Goal: Task Accomplishment & Management: Manage account settings

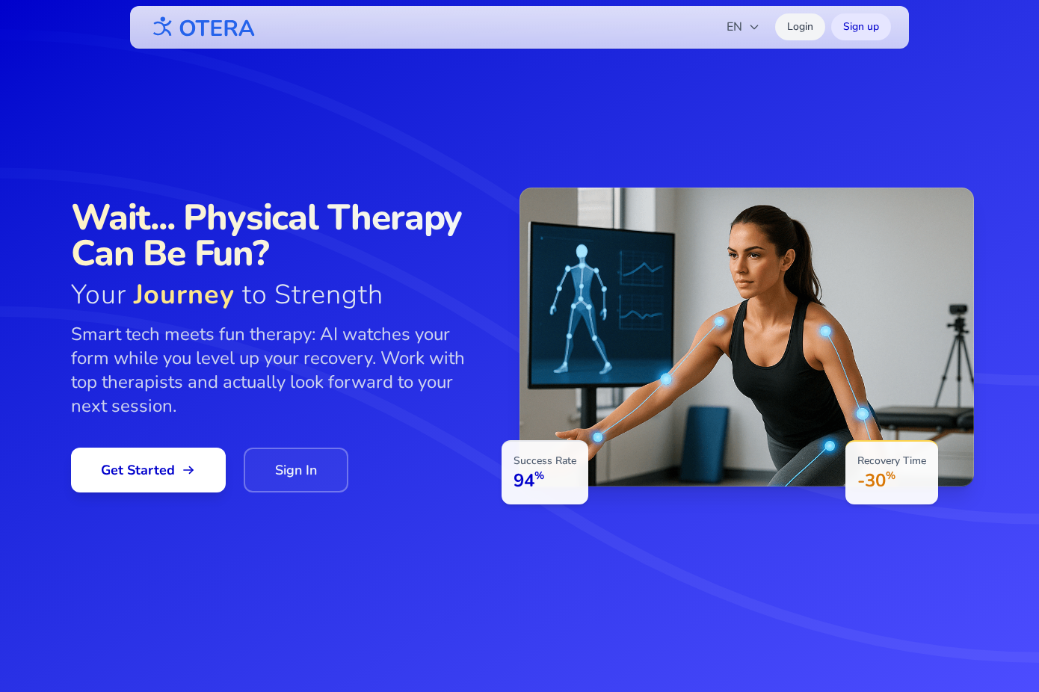
click at [789, 27] on link "Login" at bounding box center [800, 26] width 50 height 27
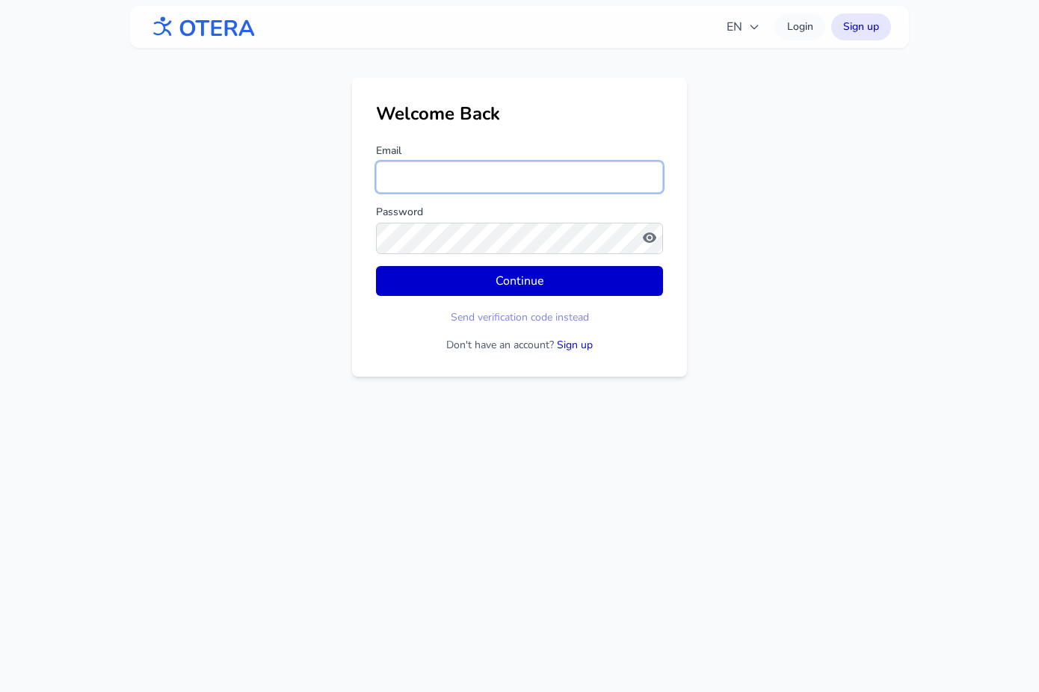
click at [447, 176] on input "Email" at bounding box center [519, 176] width 287 height 31
drag, startPoint x: 428, startPoint y: 172, endPoint x: 374, endPoint y: 170, distance: 53.9
click at [374, 170] on div "Welcome Back Email **** Password Continue Send verification code instead Don't …" at bounding box center [519, 227] width 335 height 299
paste input "**********"
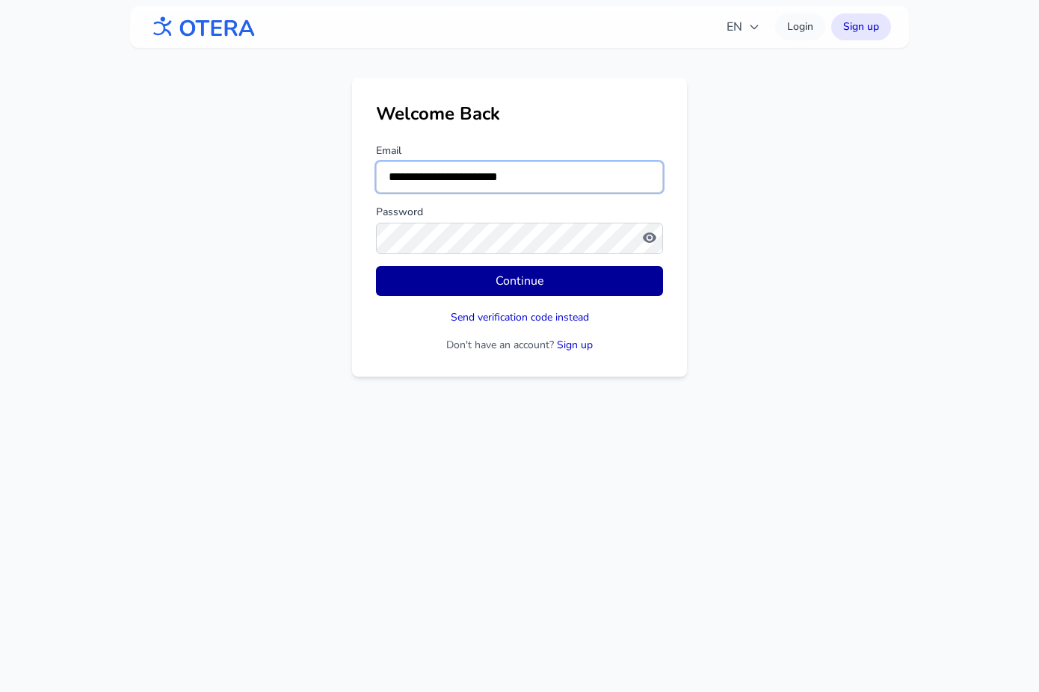
type input "**********"
click at [472, 276] on button "Continue" at bounding box center [519, 281] width 287 height 30
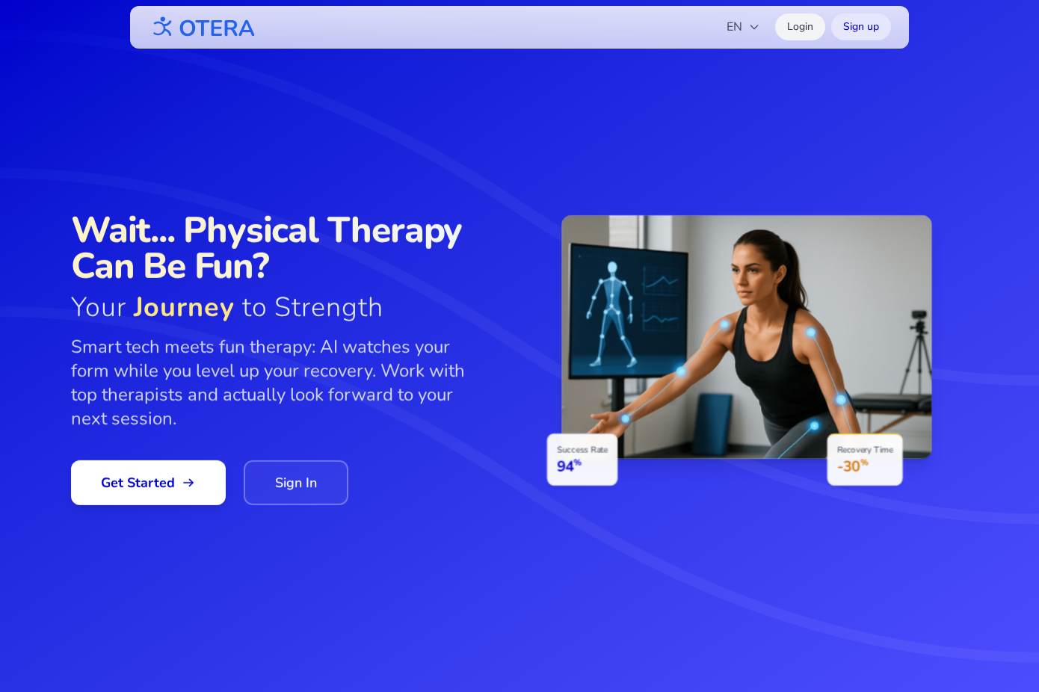
click at [792, 30] on link "Login" at bounding box center [800, 26] width 50 height 27
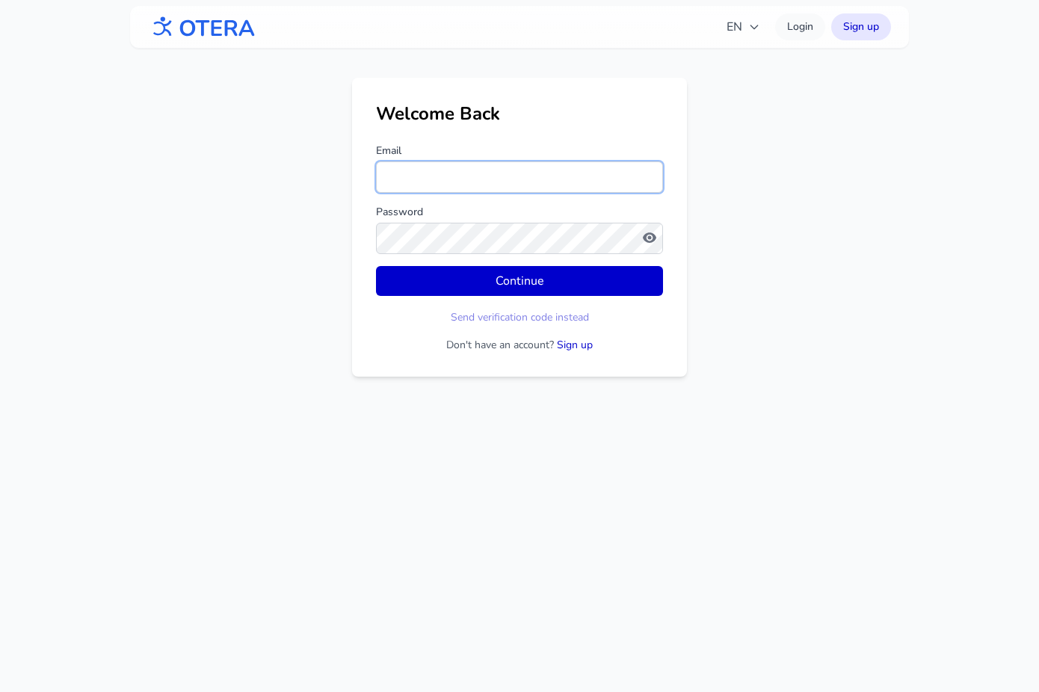
click at [419, 176] on input "Email" at bounding box center [519, 176] width 287 height 31
type input "**********"
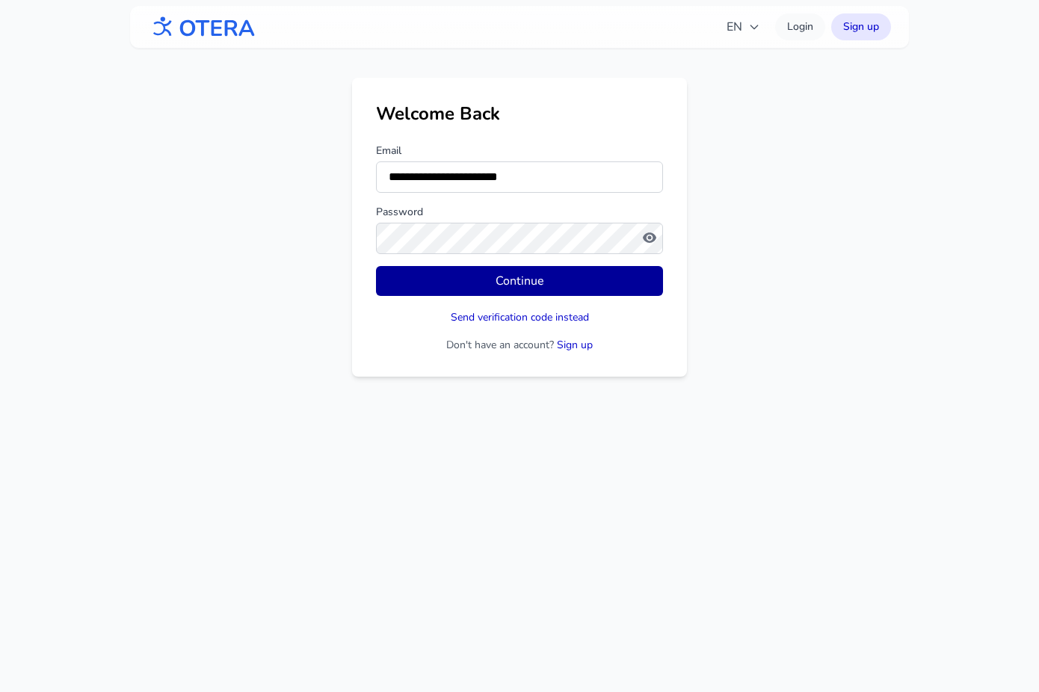
click at [518, 283] on button "Continue" at bounding box center [519, 281] width 287 height 30
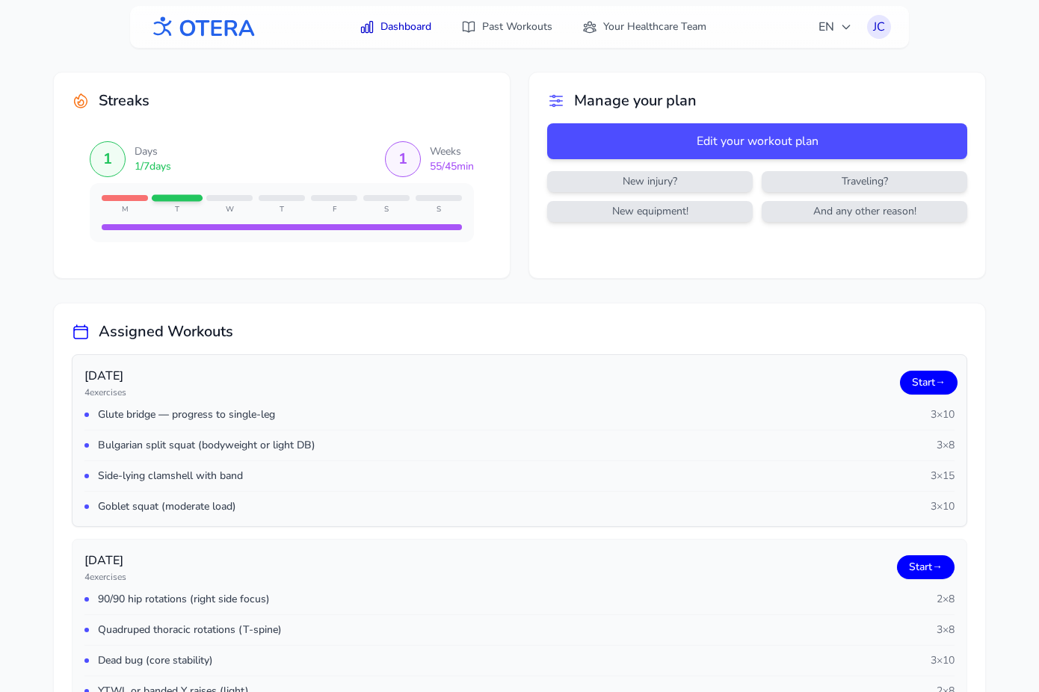
scroll to position [247, 0]
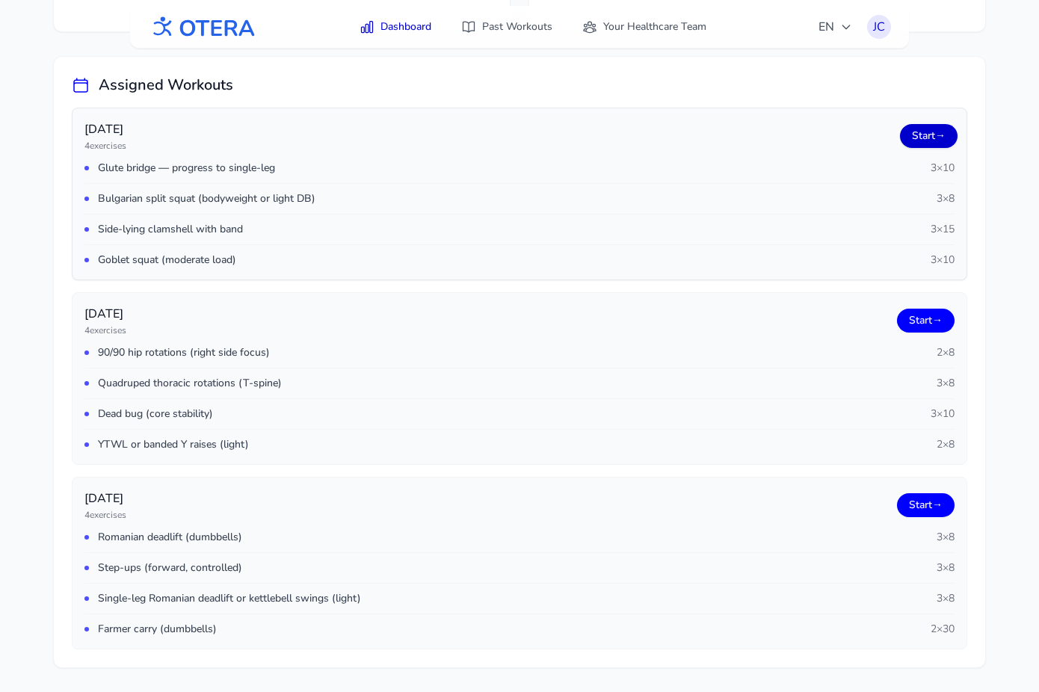
click at [929, 137] on link "Start →" at bounding box center [929, 136] width 58 height 24
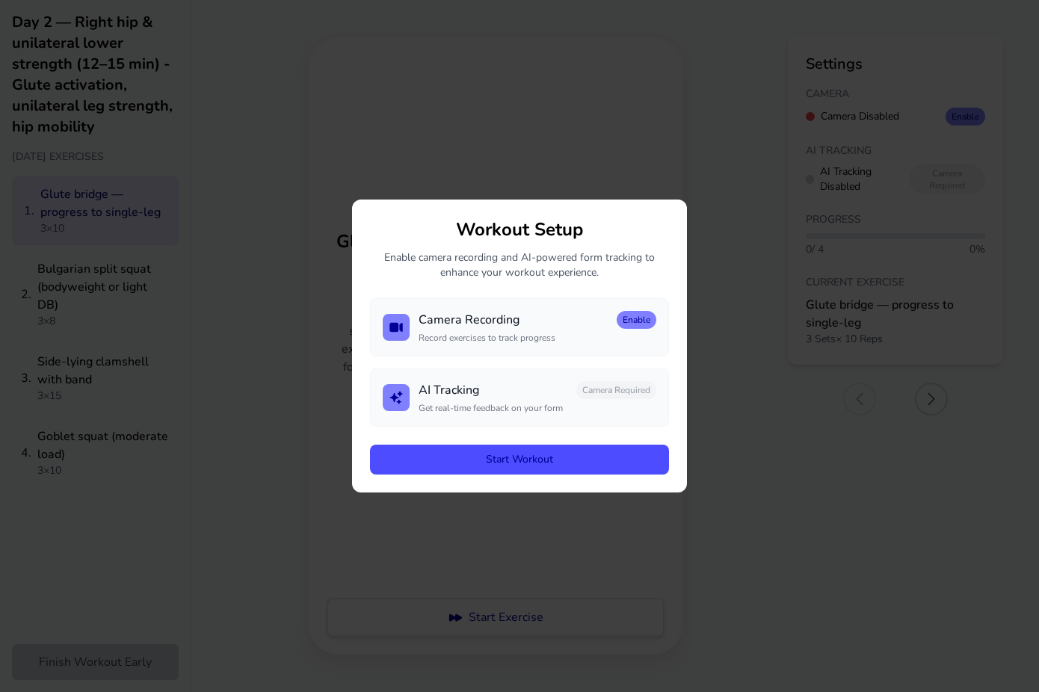
click at [535, 458] on button "Start Workout" at bounding box center [519, 460] width 299 height 30
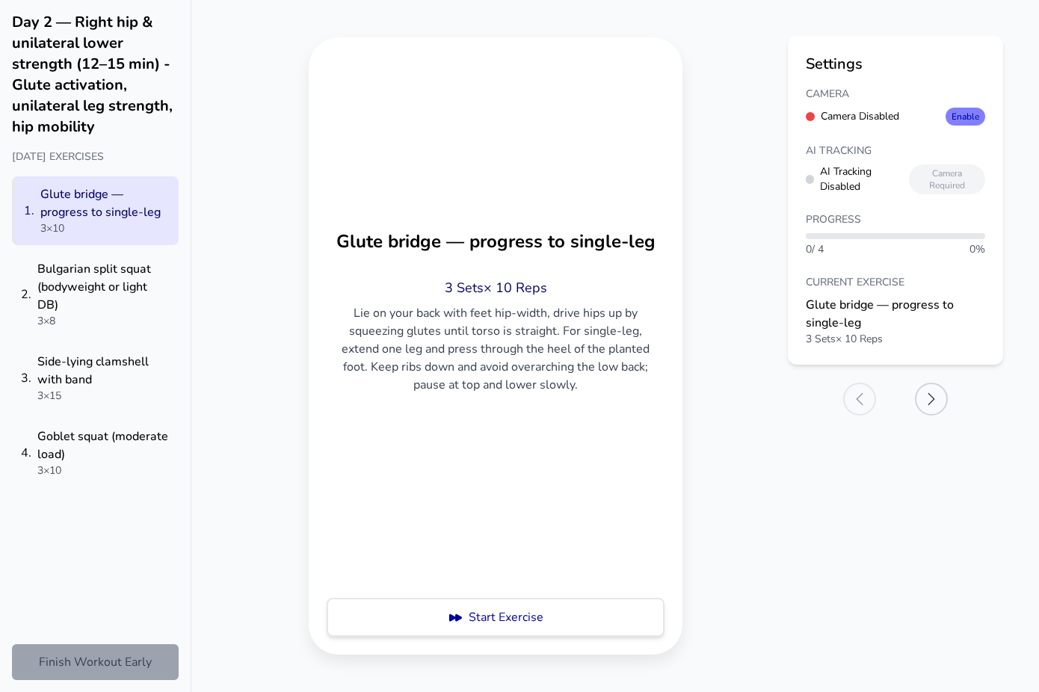
click at [74, 649] on button "Finish Workout Early" at bounding box center [95, 662] width 167 height 36
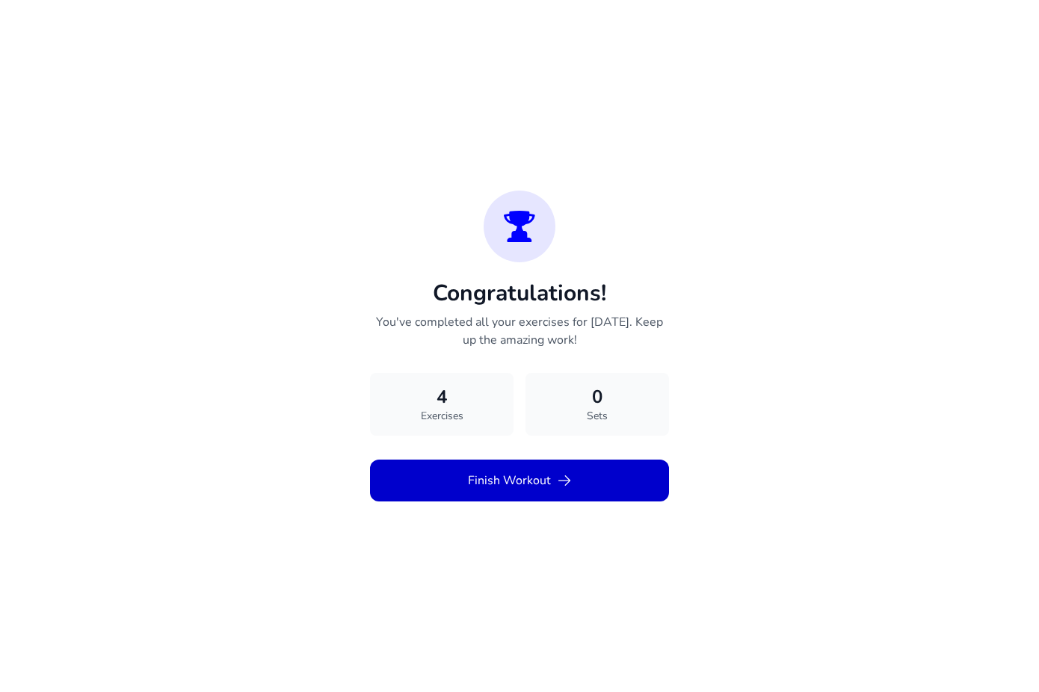
click at [444, 479] on button "Finish Workout" at bounding box center [519, 481] width 299 height 42
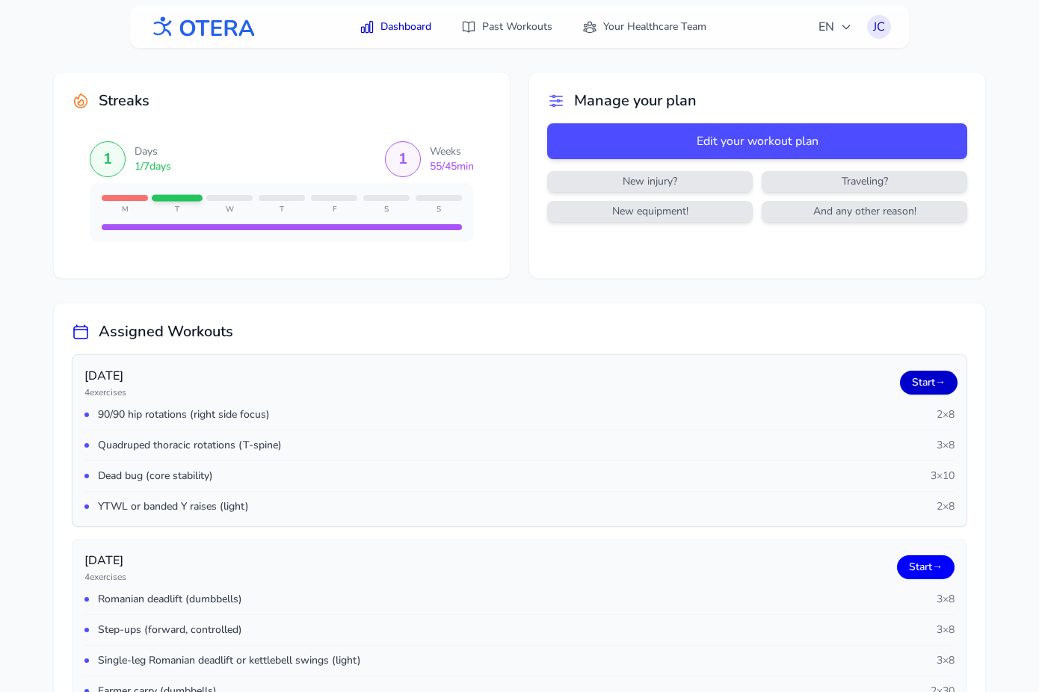
click at [916, 383] on link "Start →" at bounding box center [929, 383] width 58 height 24
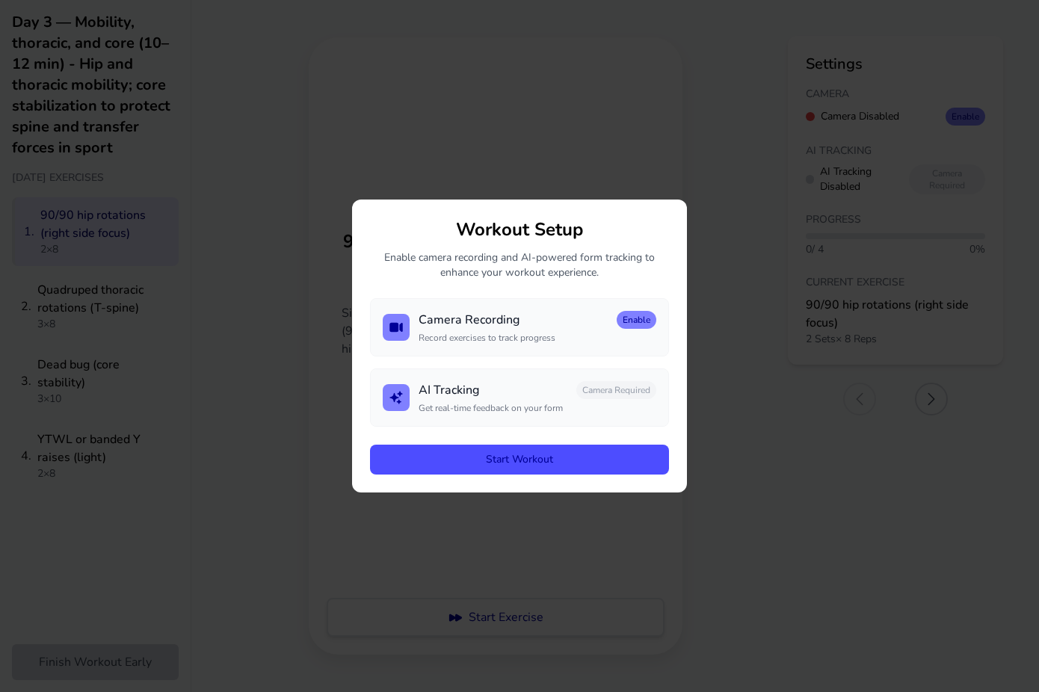
click at [419, 461] on button "Start Workout" at bounding box center [519, 460] width 299 height 30
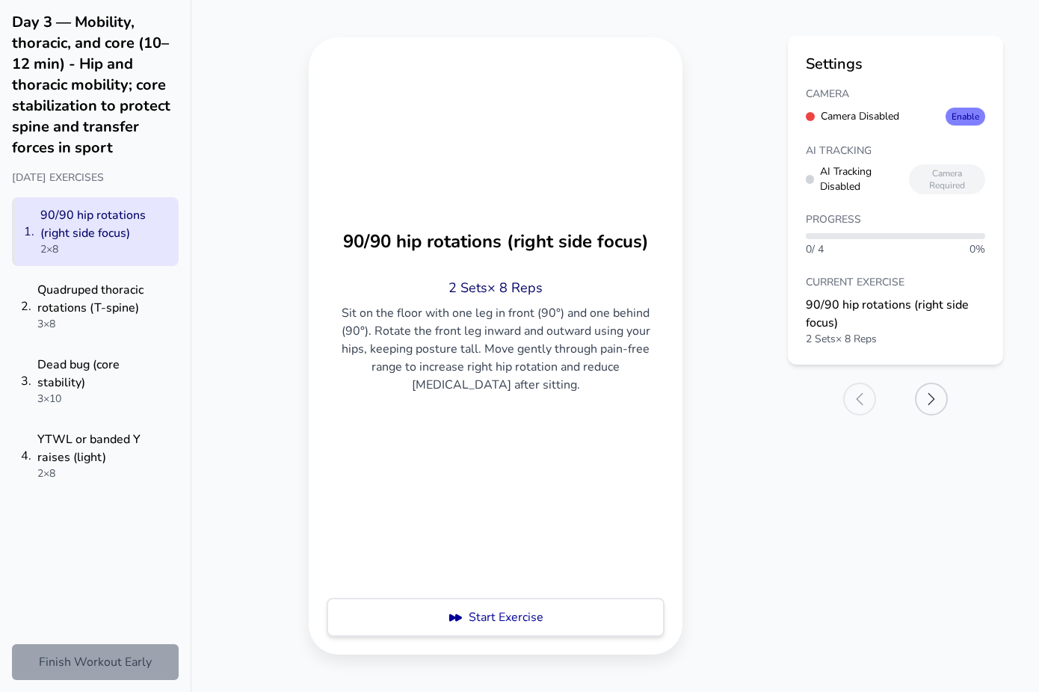
click at [109, 669] on button "Finish Workout Early" at bounding box center [95, 662] width 167 height 36
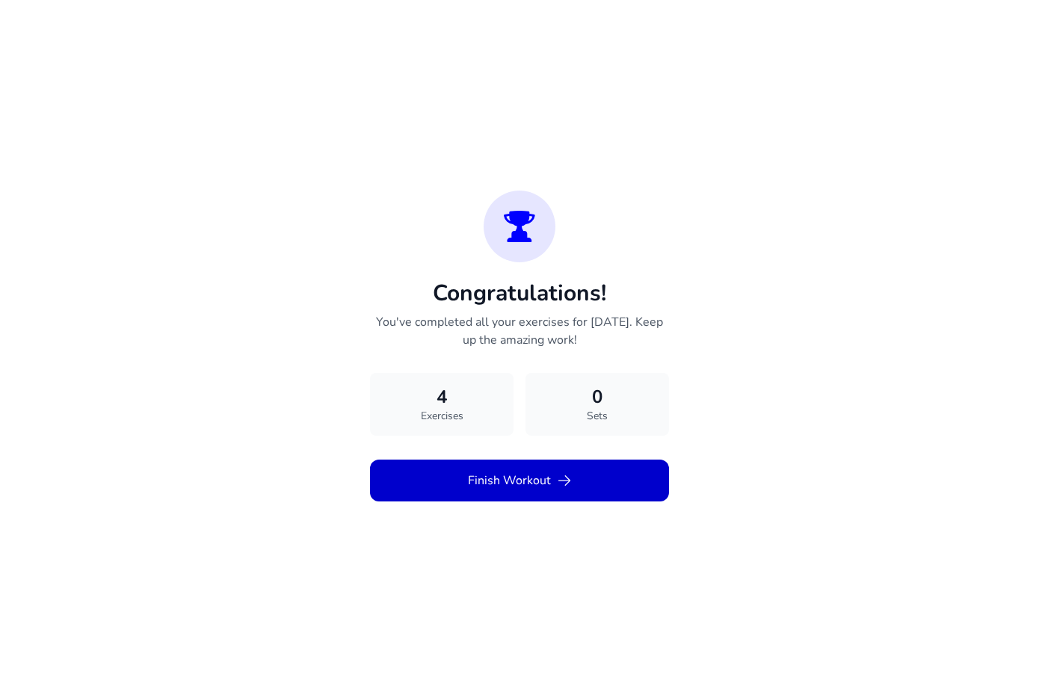
click at [491, 486] on button "Finish Workout" at bounding box center [519, 481] width 299 height 42
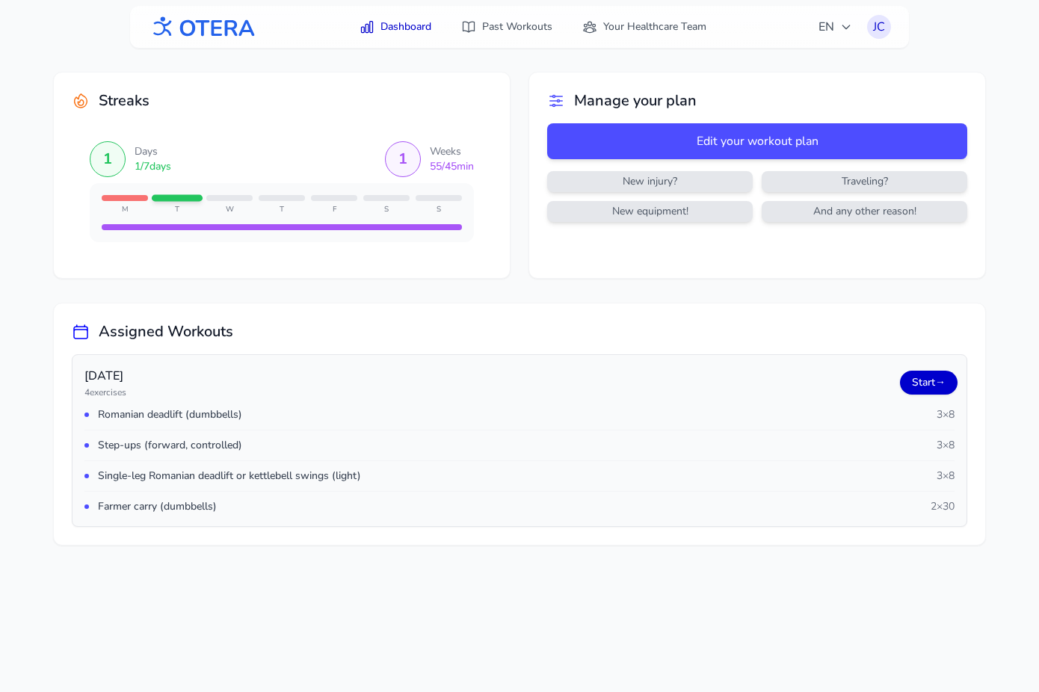
click at [926, 380] on link "Start →" at bounding box center [929, 383] width 58 height 24
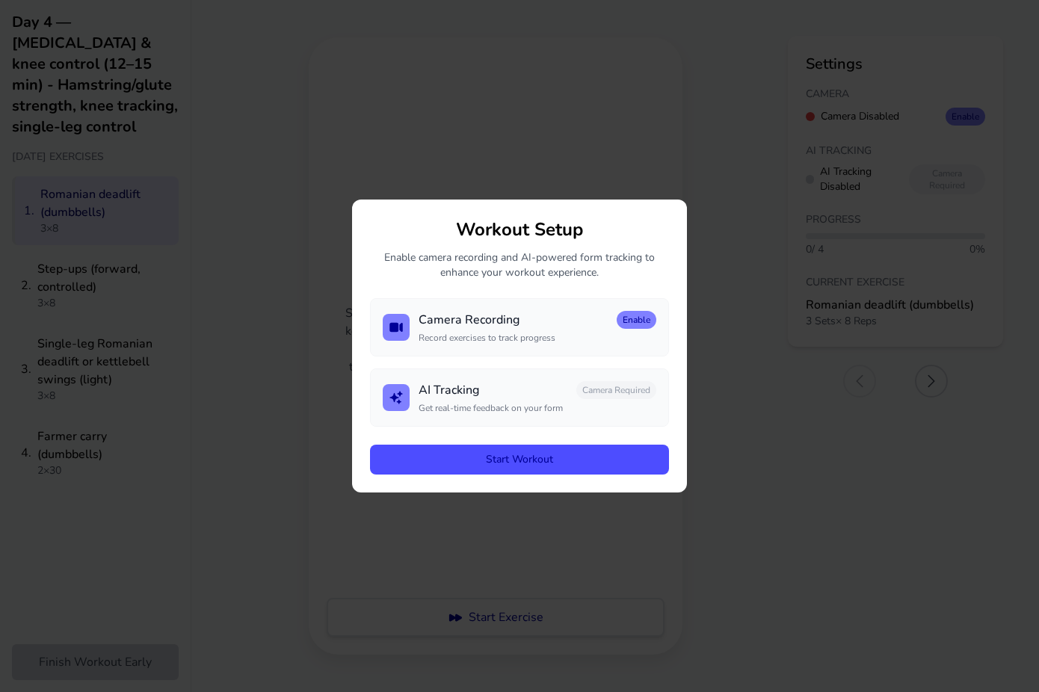
click at [429, 472] on button "Start Workout" at bounding box center [519, 460] width 299 height 30
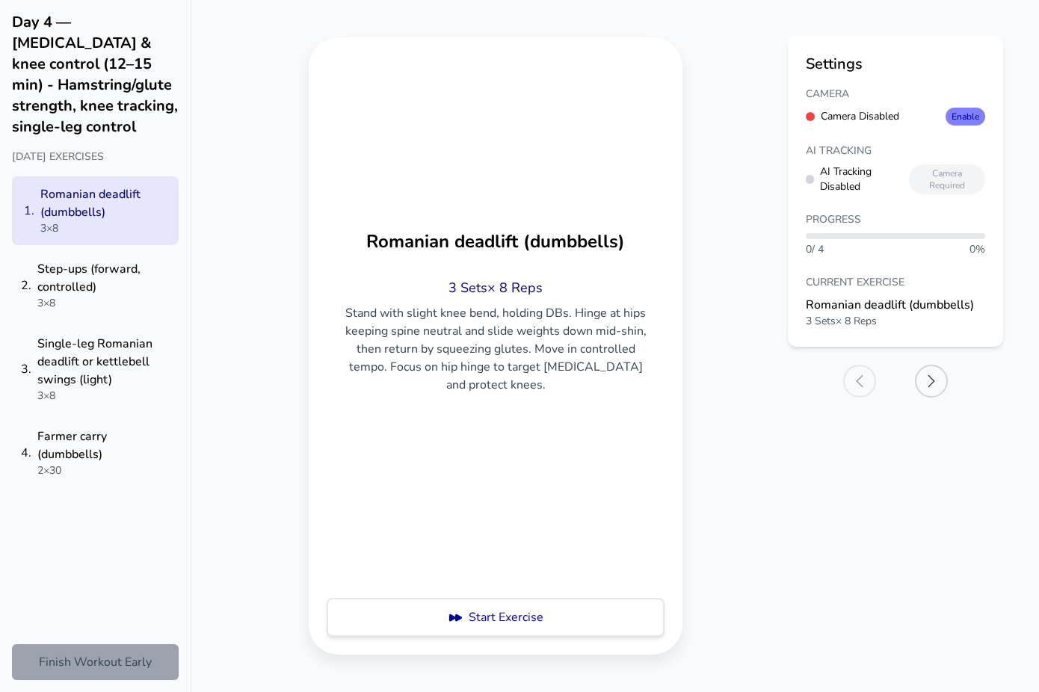
click at [73, 669] on button "Finish Workout Early" at bounding box center [95, 662] width 167 height 36
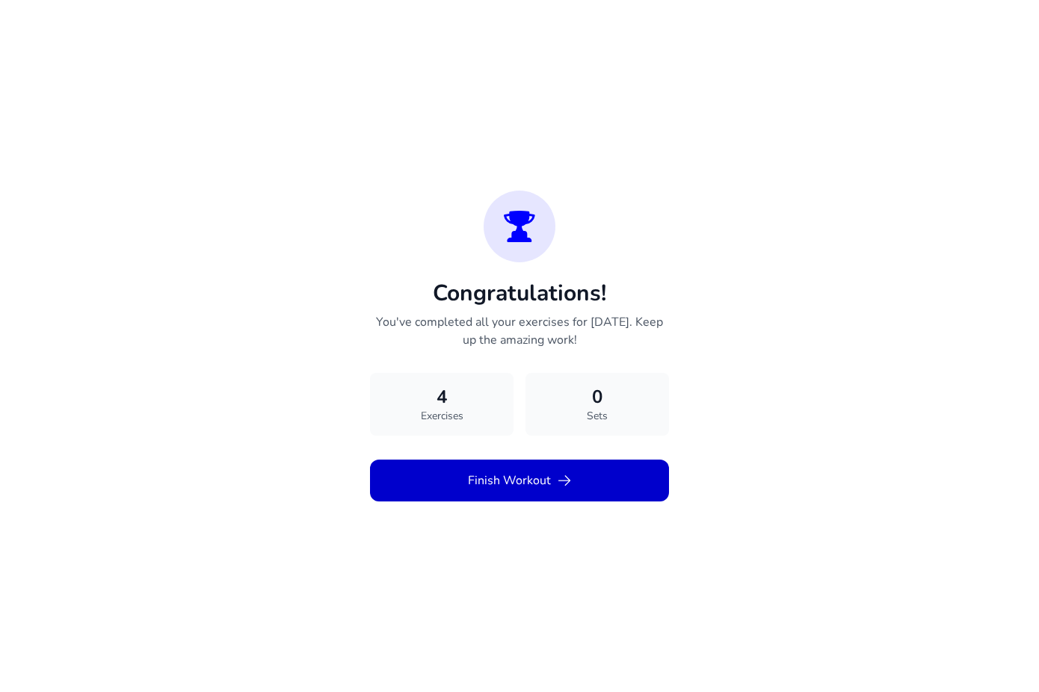
click at [503, 490] on button "Finish Workout" at bounding box center [519, 481] width 299 height 42
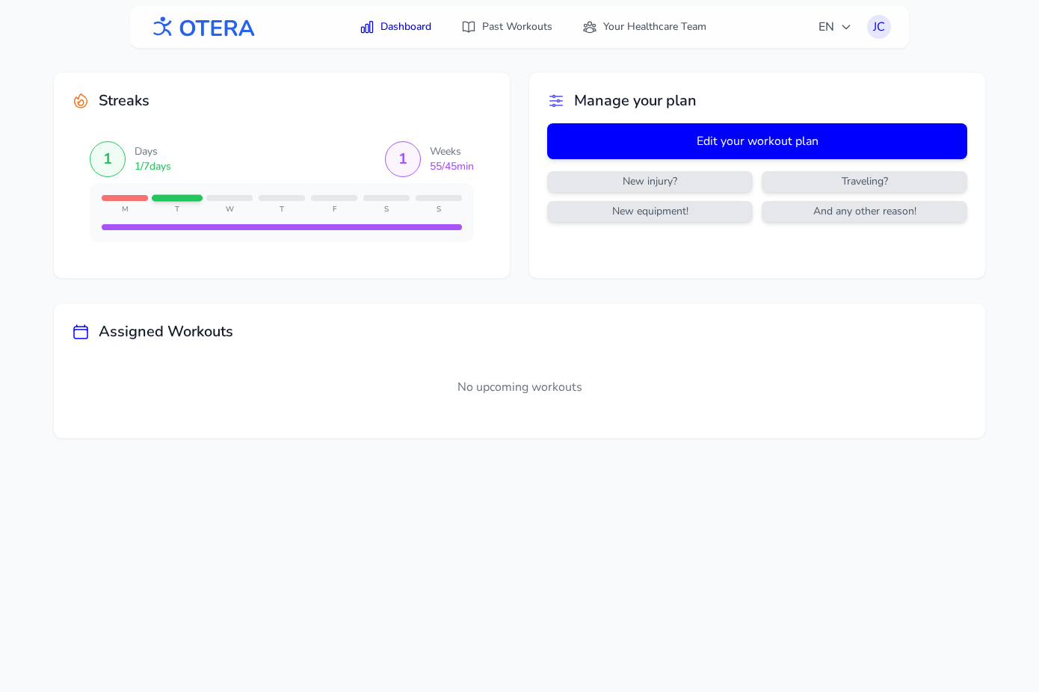
click at [733, 134] on button "Edit your workout plan" at bounding box center [757, 141] width 420 height 36
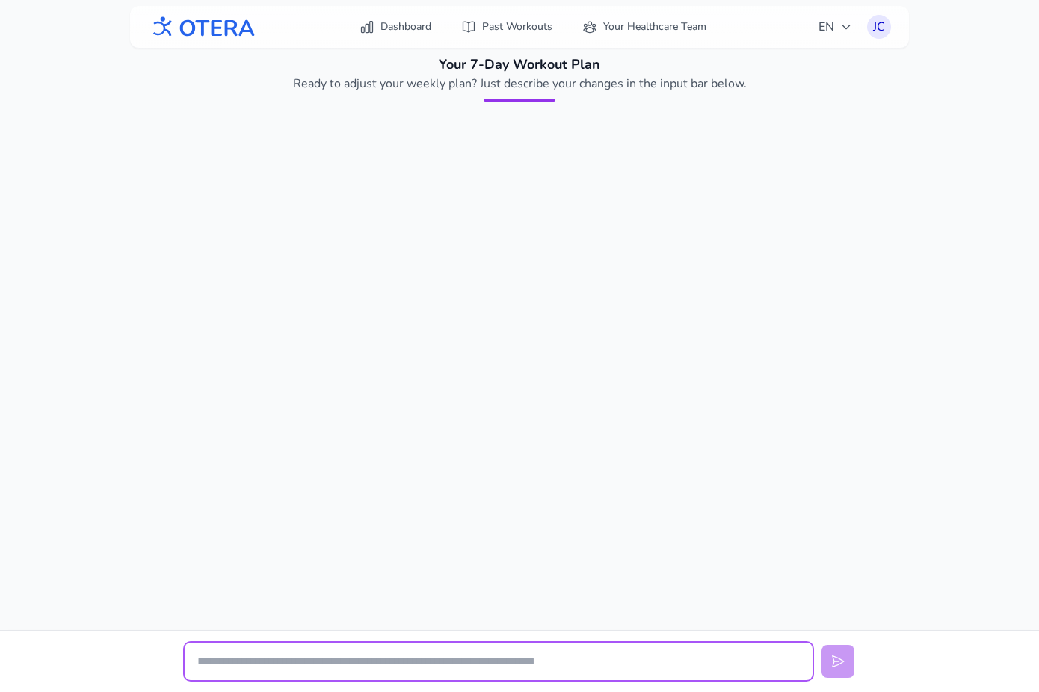
click at [315, 669] on input "text" at bounding box center [499, 661] width 628 height 37
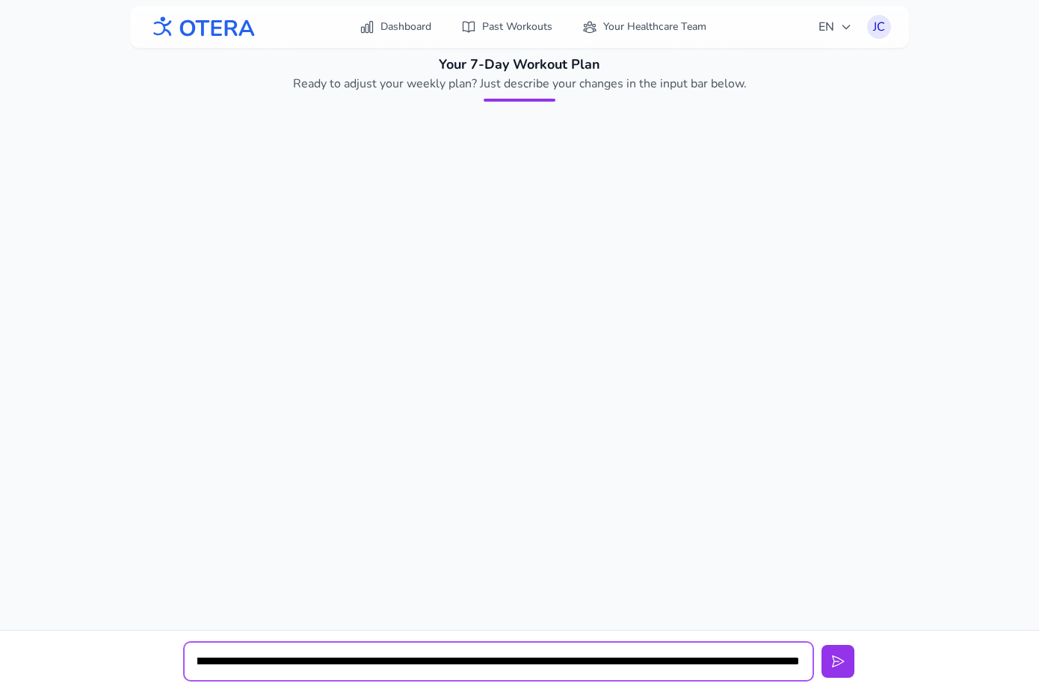
scroll to position [0, 267]
type input "**********"
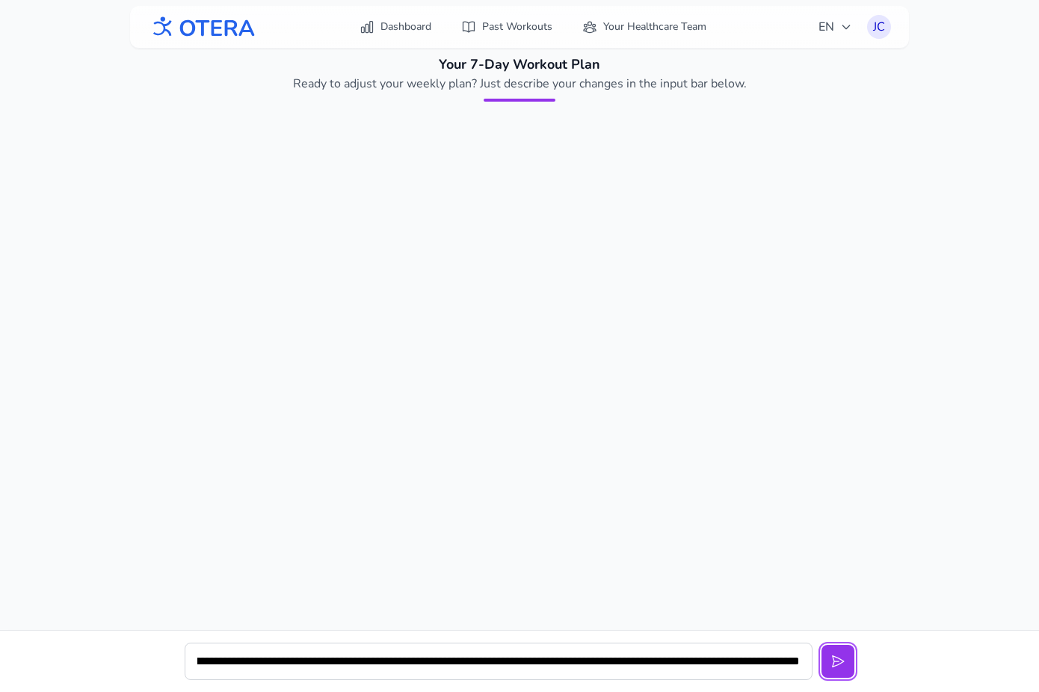
scroll to position [0, 0]
click at [822, 645] on button at bounding box center [838, 661] width 33 height 33
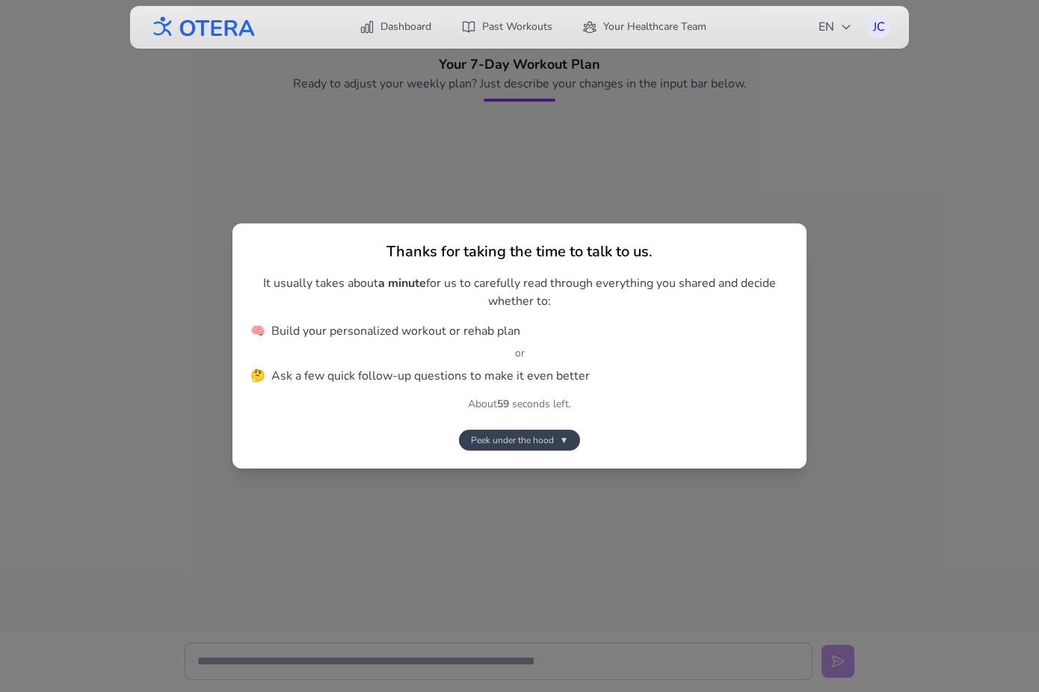
click at [523, 435] on span "Peek under the hood" at bounding box center [512, 440] width 83 height 12
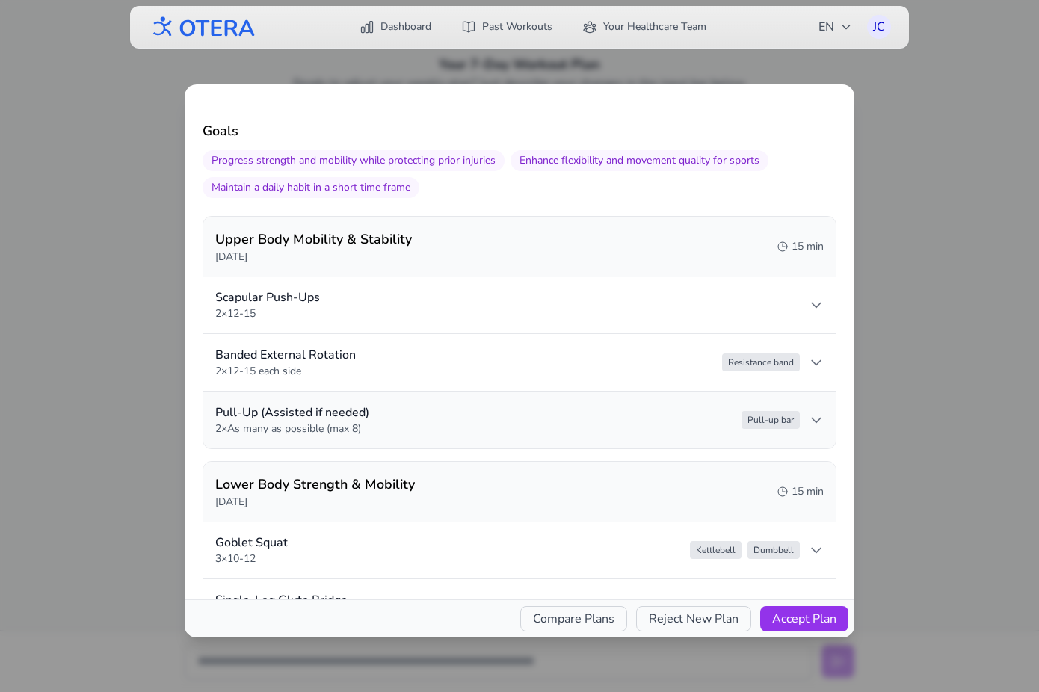
scroll to position [103, 0]
click at [819, 615] on button "Accept Plan" at bounding box center [804, 618] width 88 height 25
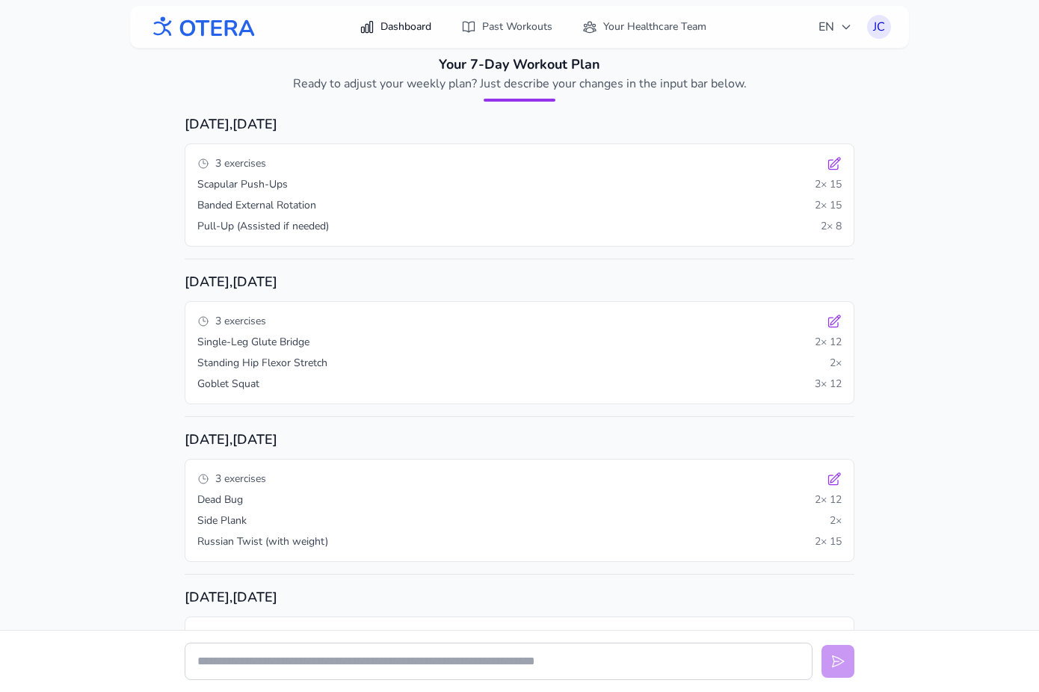
click at [406, 20] on link "Dashboard" at bounding box center [396, 26] width 90 height 27
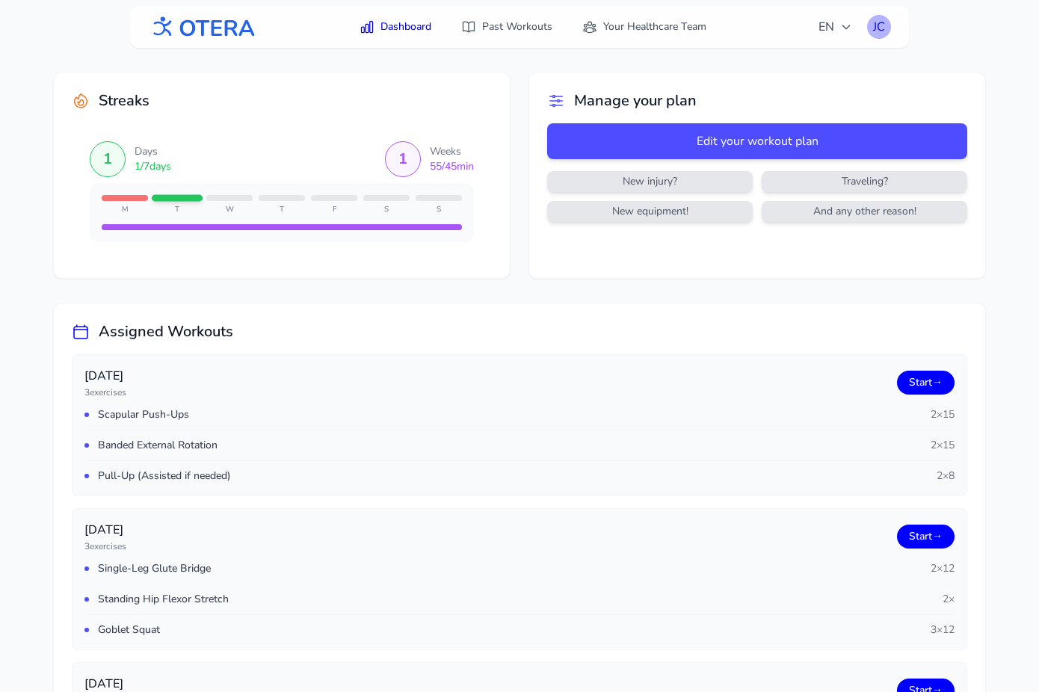
click at [886, 21] on div "JC" at bounding box center [879, 27] width 24 height 24
click at [781, 78] on link "Logout" at bounding box center [807, 88] width 167 height 27
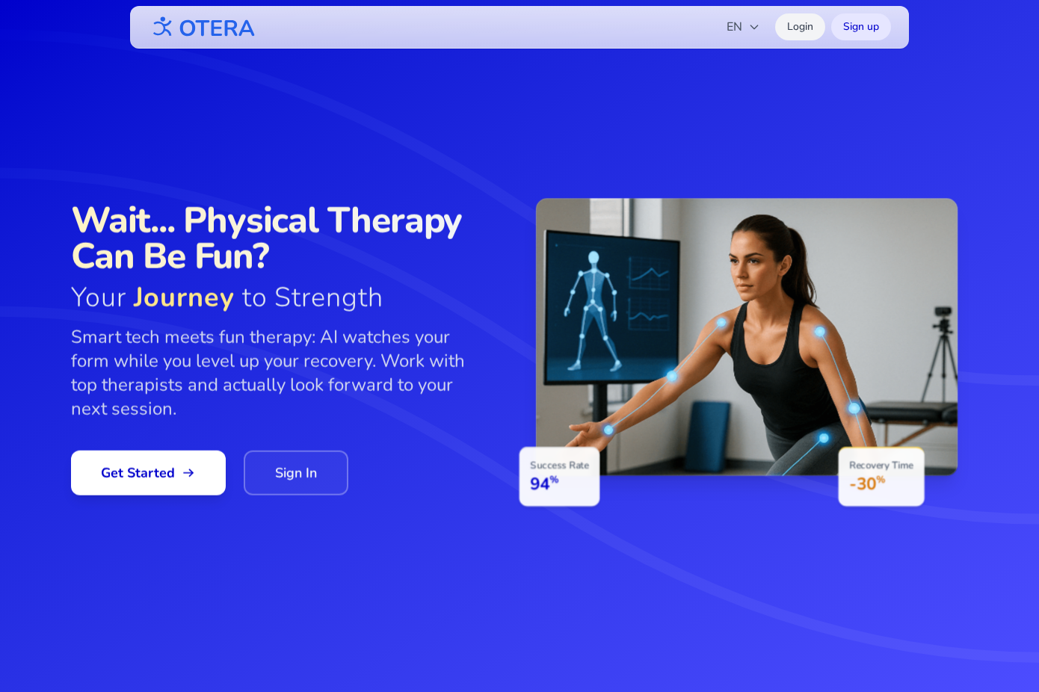
click at [795, 19] on link "Login" at bounding box center [800, 26] width 50 height 27
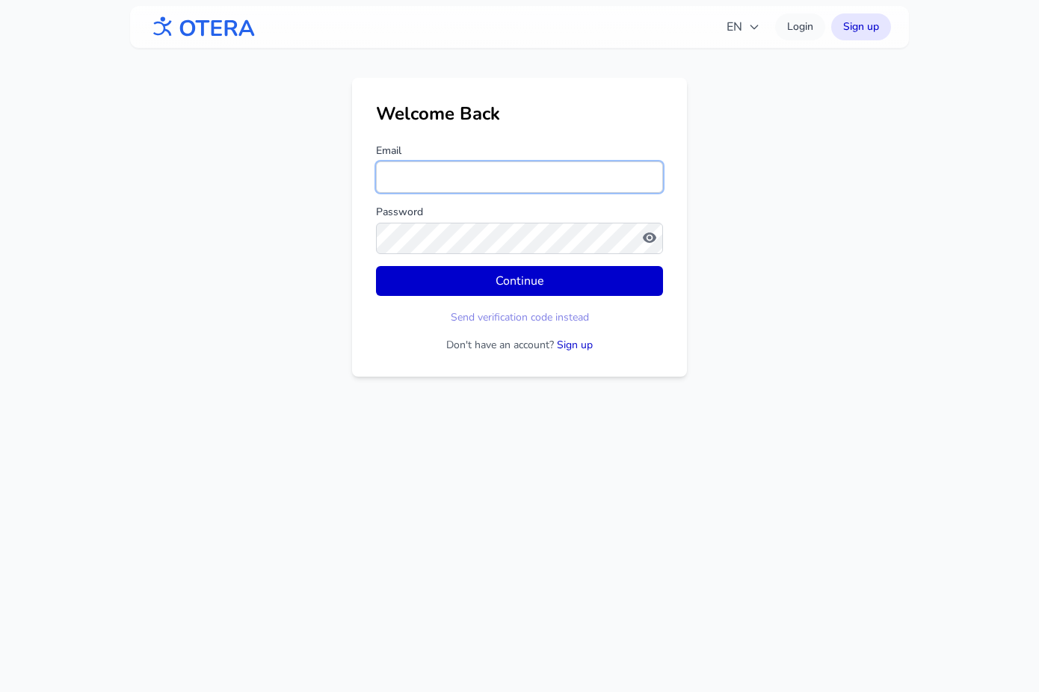
click at [472, 178] on input "Email" at bounding box center [519, 176] width 287 height 31
type input "**********"
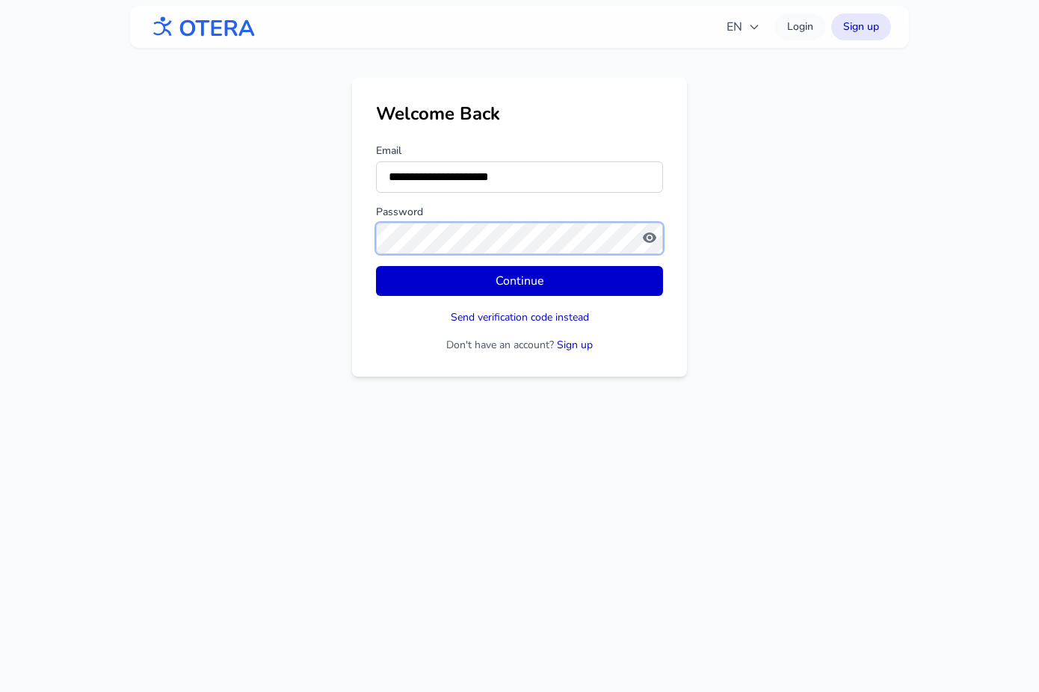
click at [376, 266] on button "Continue" at bounding box center [519, 281] width 287 height 30
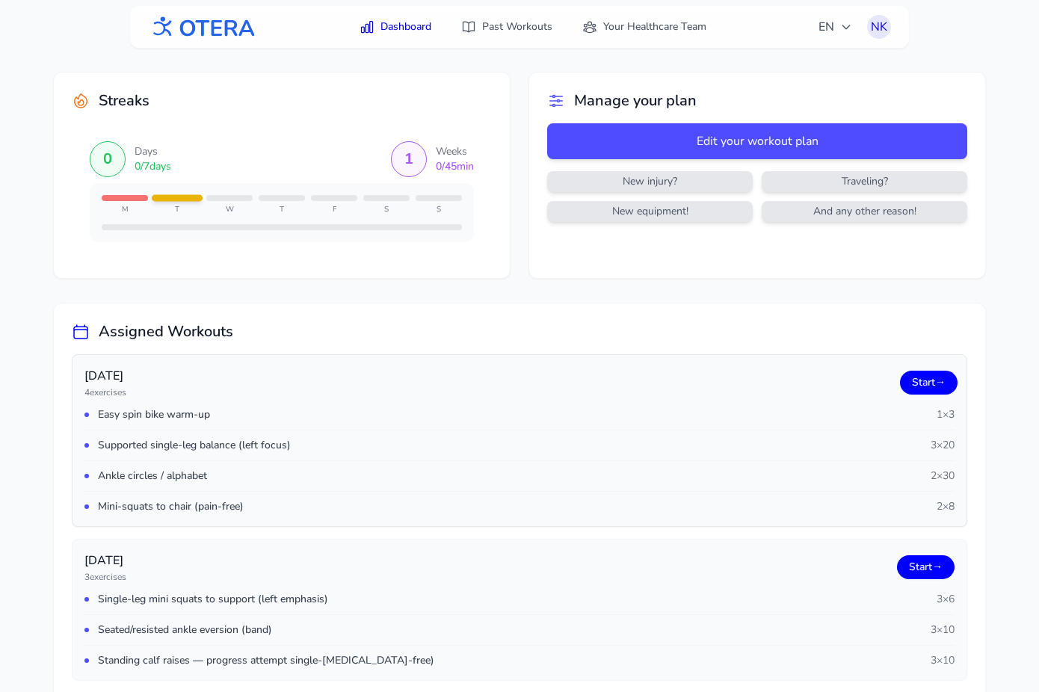
scroll to position [185, 0]
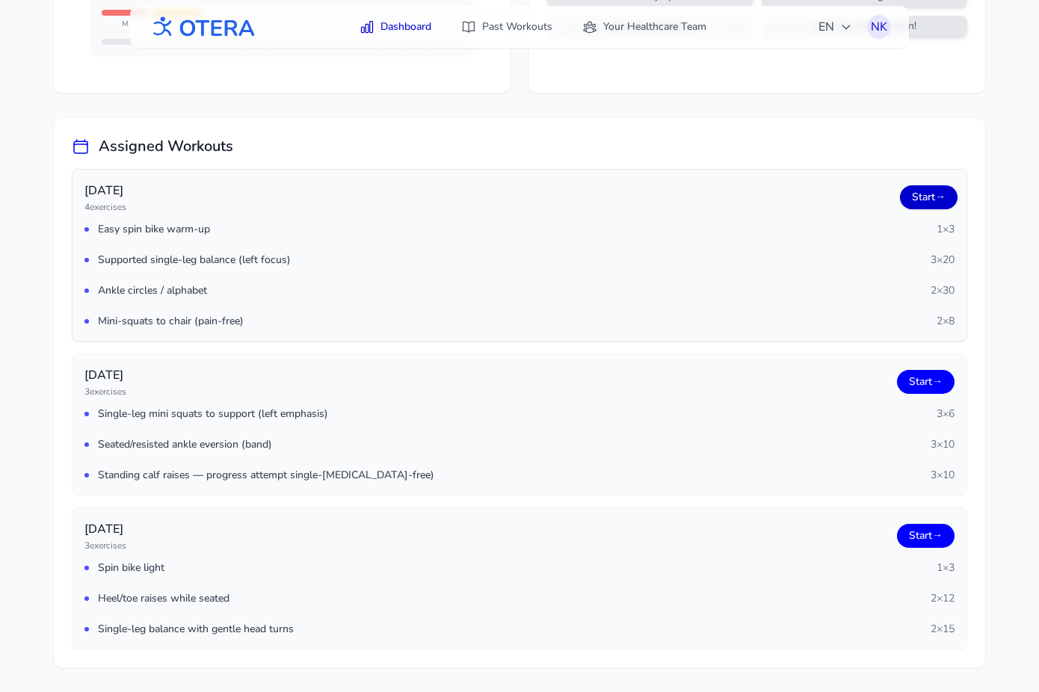
click at [925, 194] on link "Start →" at bounding box center [929, 197] width 58 height 24
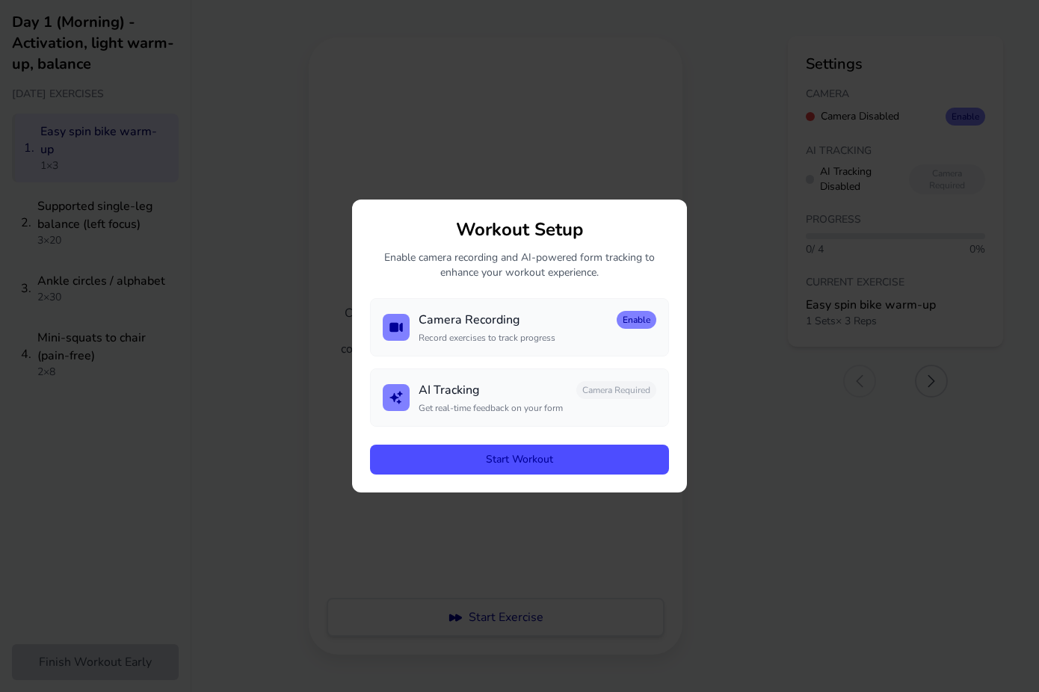
click at [520, 458] on button "Start Workout" at bounding box center [519, 460] width 299 height 30
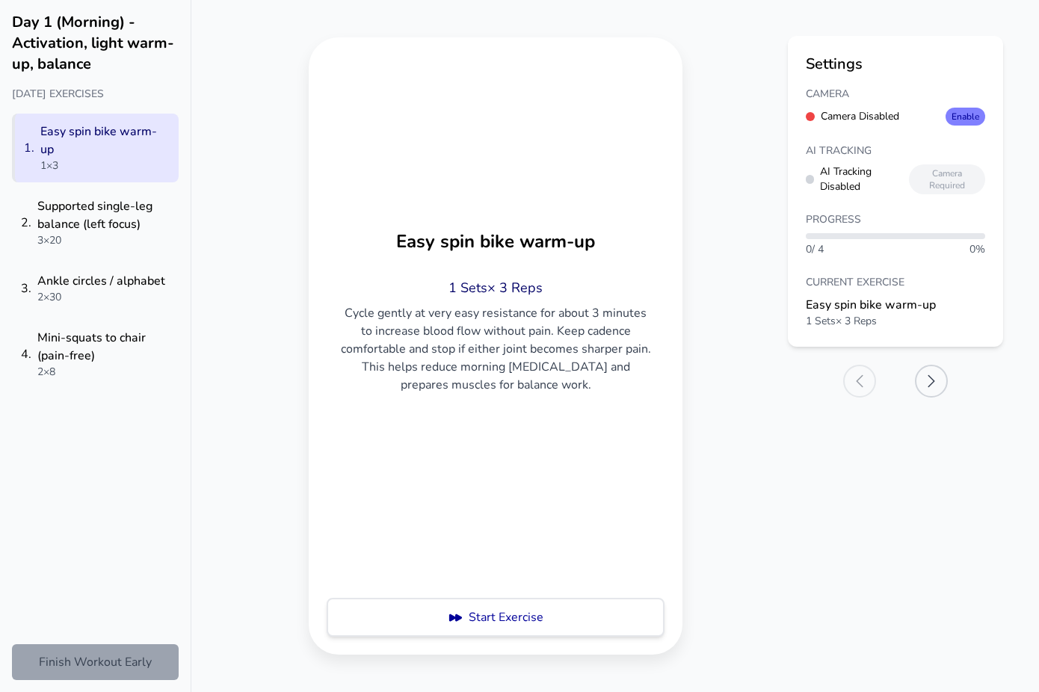
click at [99, 660] on button "Finish Workout Early" at bounding box center [95, 662] width 167 height 36
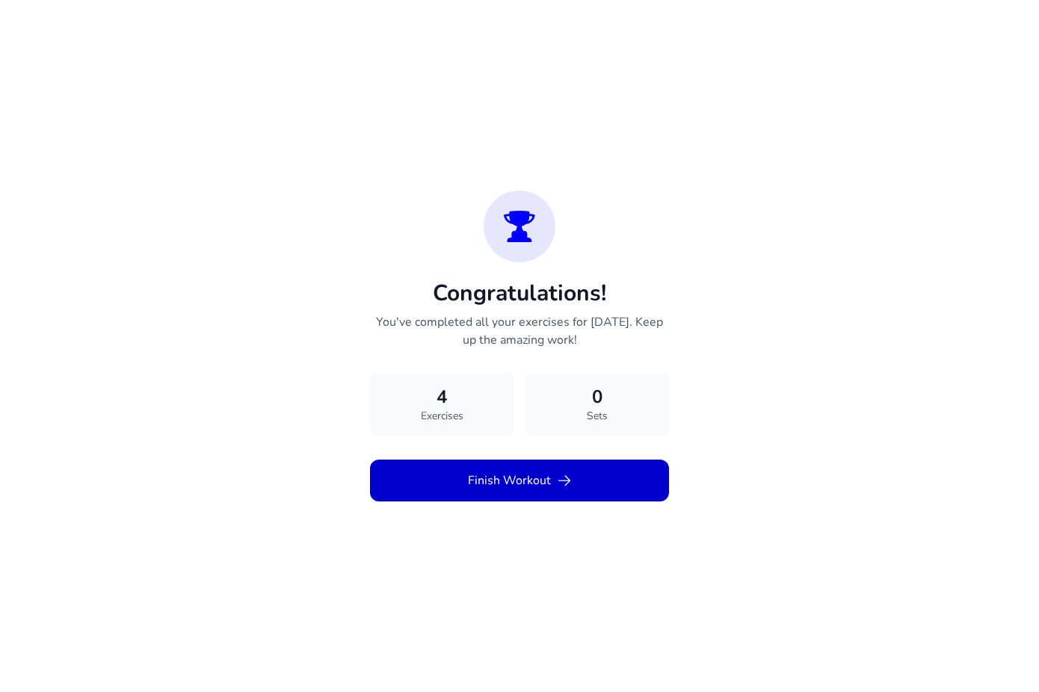
click at [484, 497] on button "Finish Workout" at bounding box center [519, 481] width 299 height 42
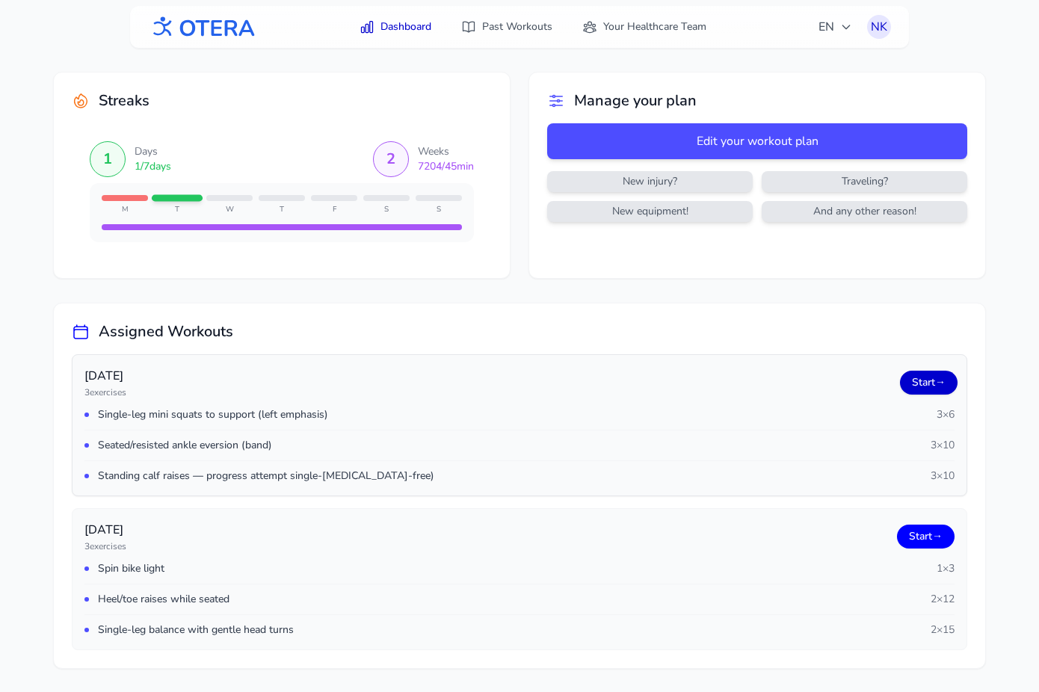
click at [913, 379] on link "Start →" at bounding box center [929, 383] width 58 height 24
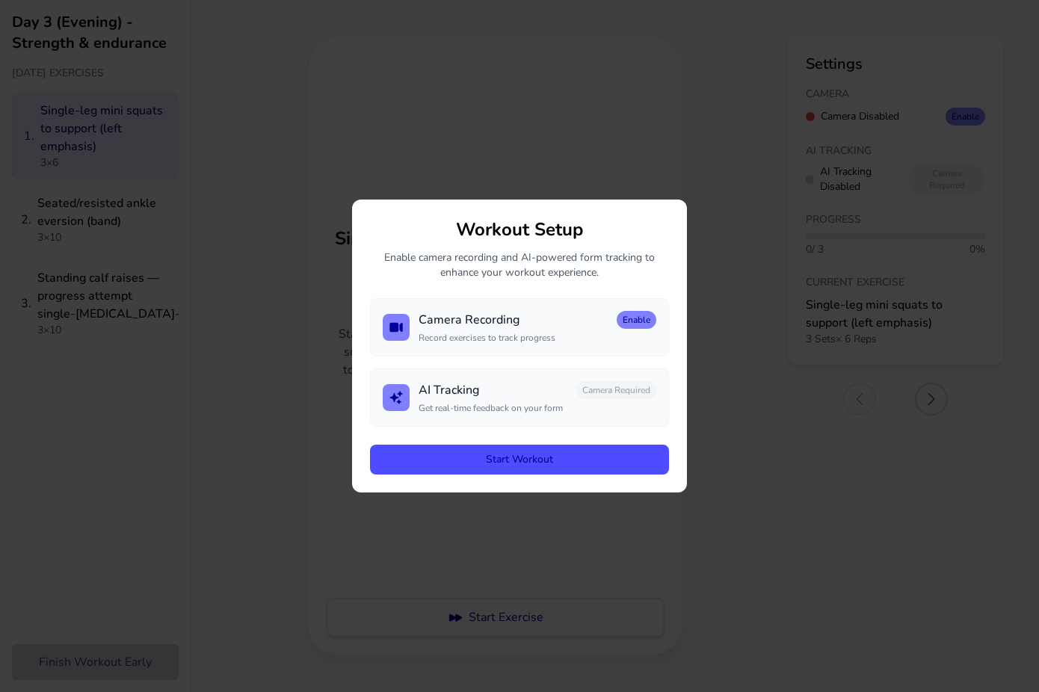
click at [469, 459] on button "Start Workout" at bounding box center [519, 460] width 299 height 30
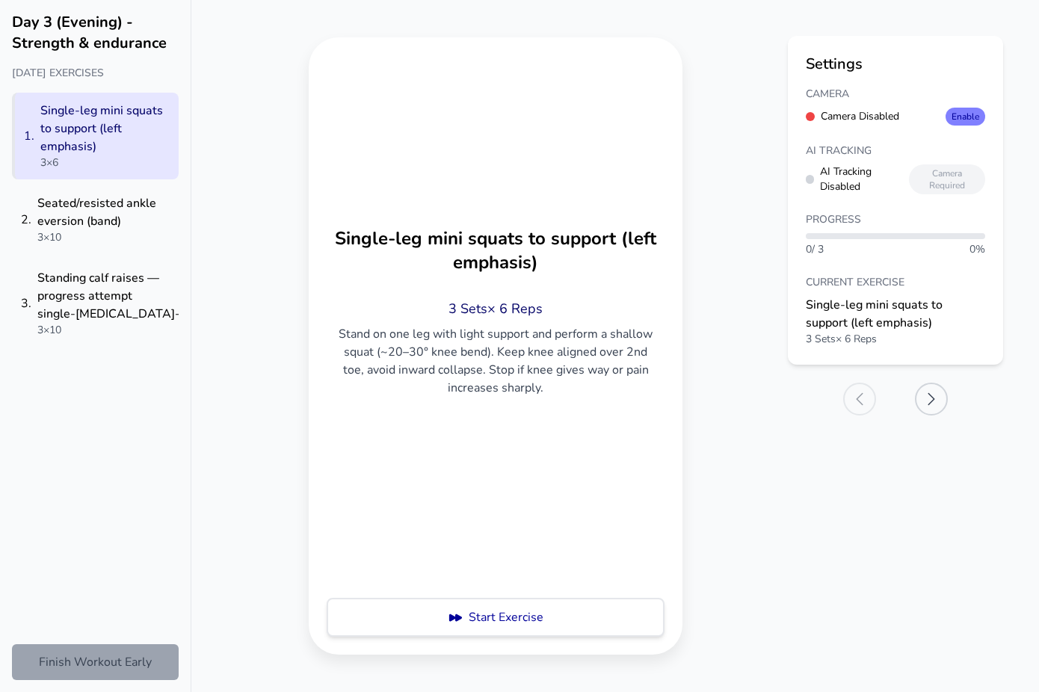
click at [93, 668] on button "Finish Workout Early" at bounding box center [95, 662] width 167 height 36
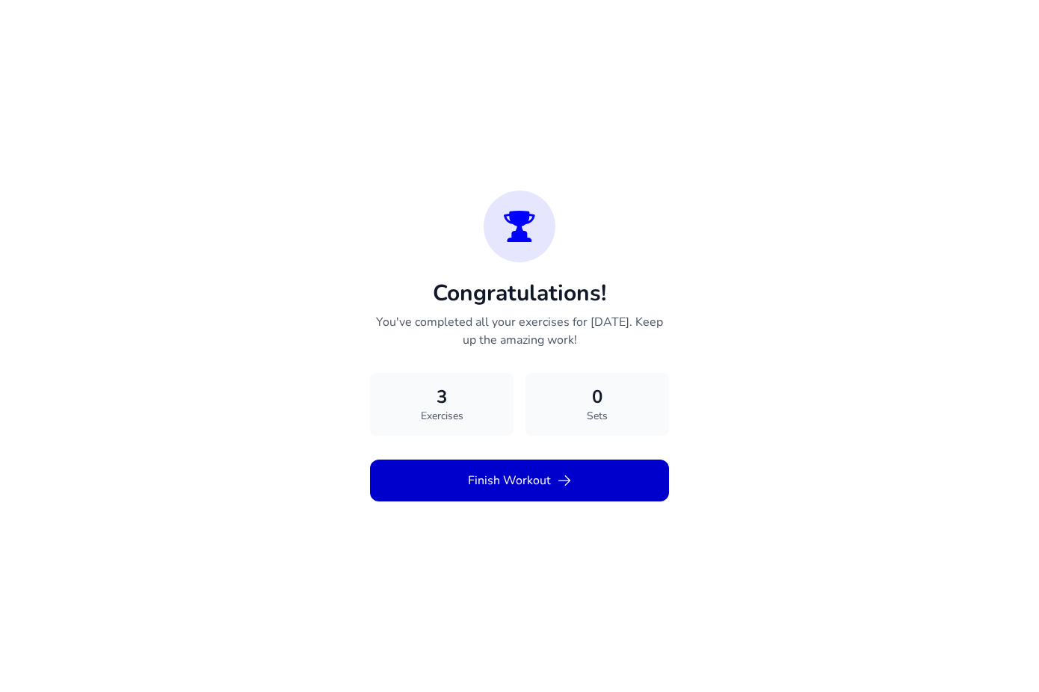
click at [552, 484] on button "Finish Workout" at bounding box center [519, 481] width 299 height 42
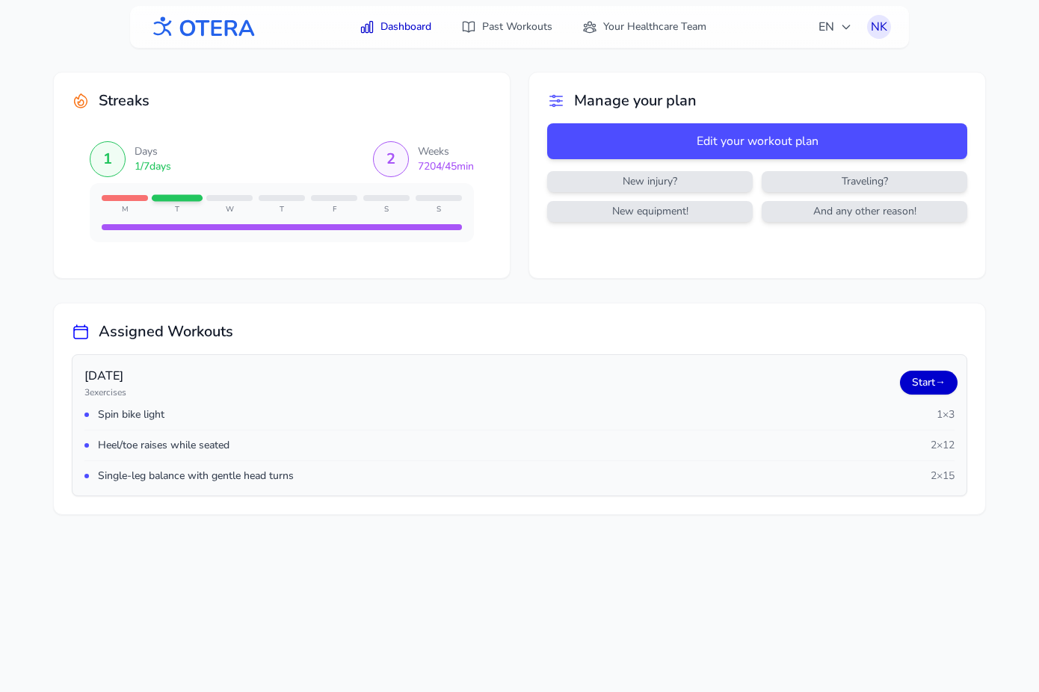
click at [917, 378] on link "Start →" at bounding box center [929, 383] width 58 height 24
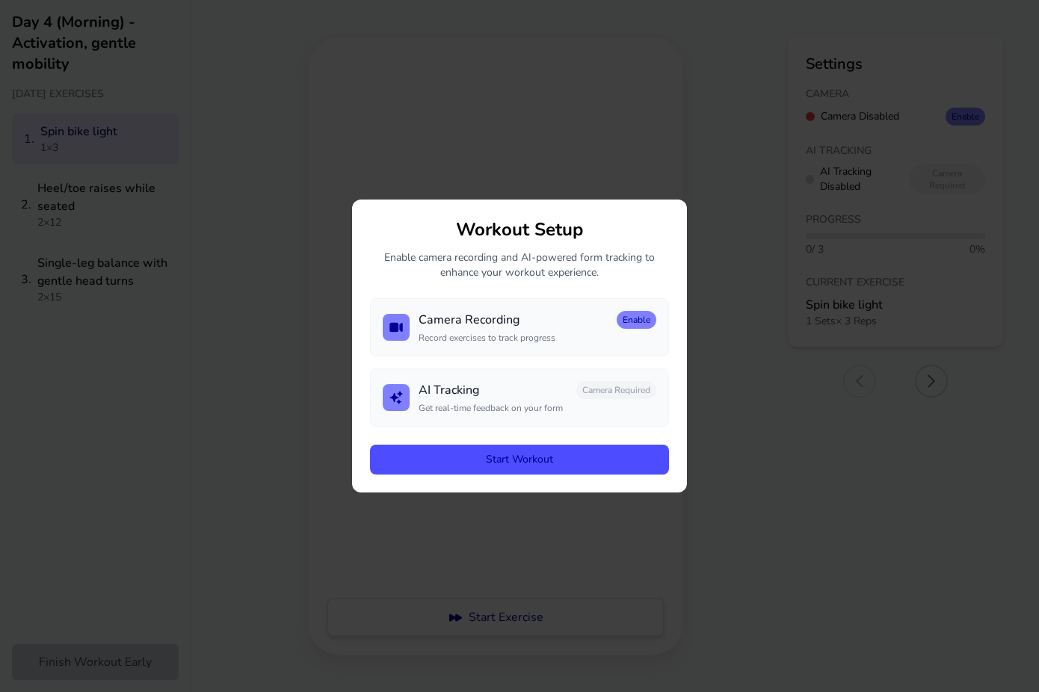
click at [422, 461] on button "Start Workout" at bounding box center [519, 460] width 299 height 30
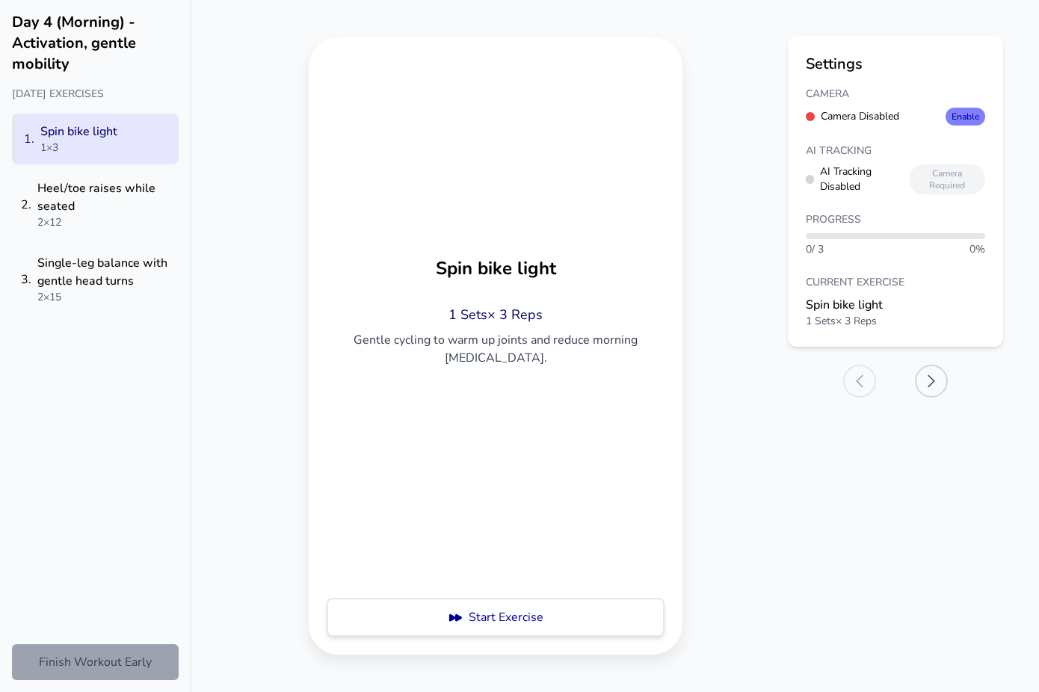
click at [111, 650] on button "Finish Workout Early" at bounding box center [95, 662] width 167 height 36
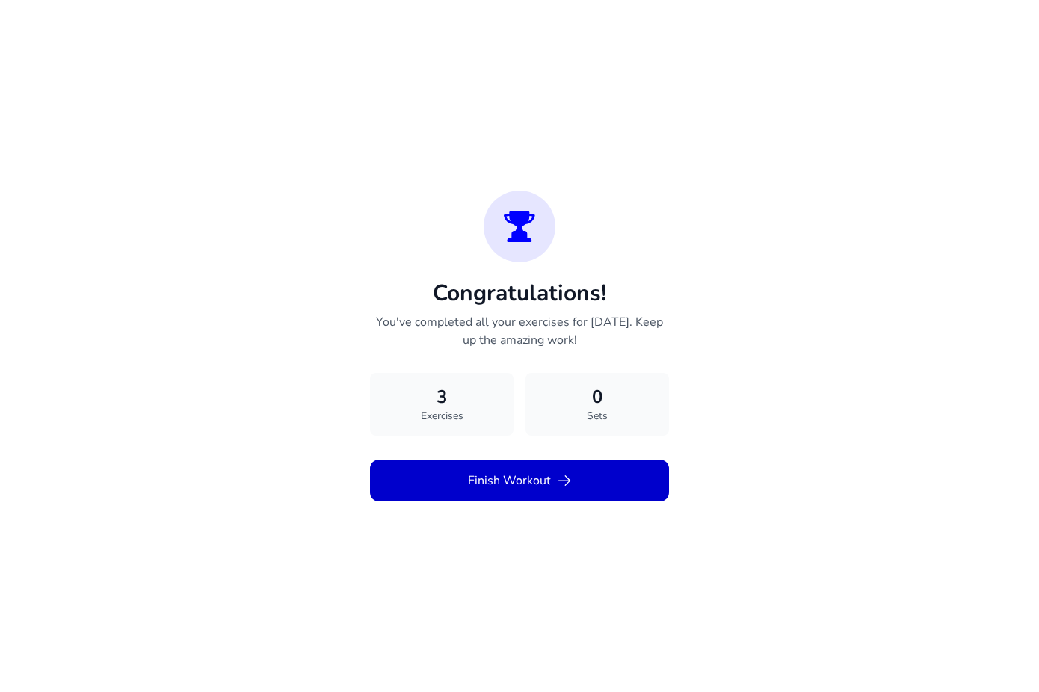
click at [445, 474] on button "Finish Workout" at bounding box center [519, 481] width 299 height 42
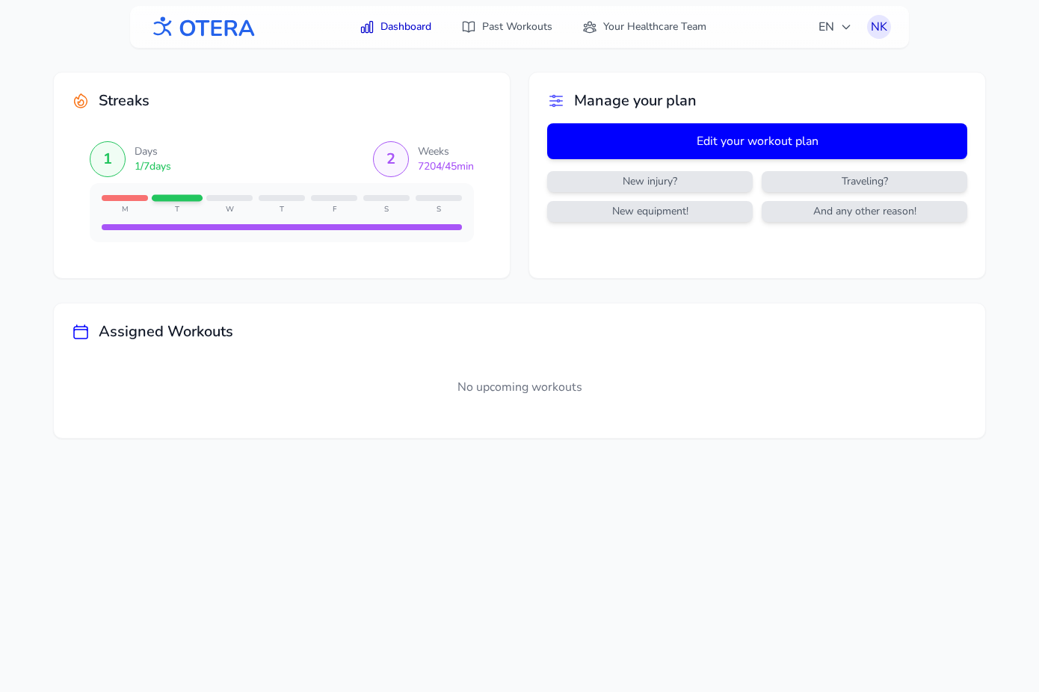
click at [736, 138] on button "Edit your workout plan" at bounding box center [757, 141] width 420 height 36
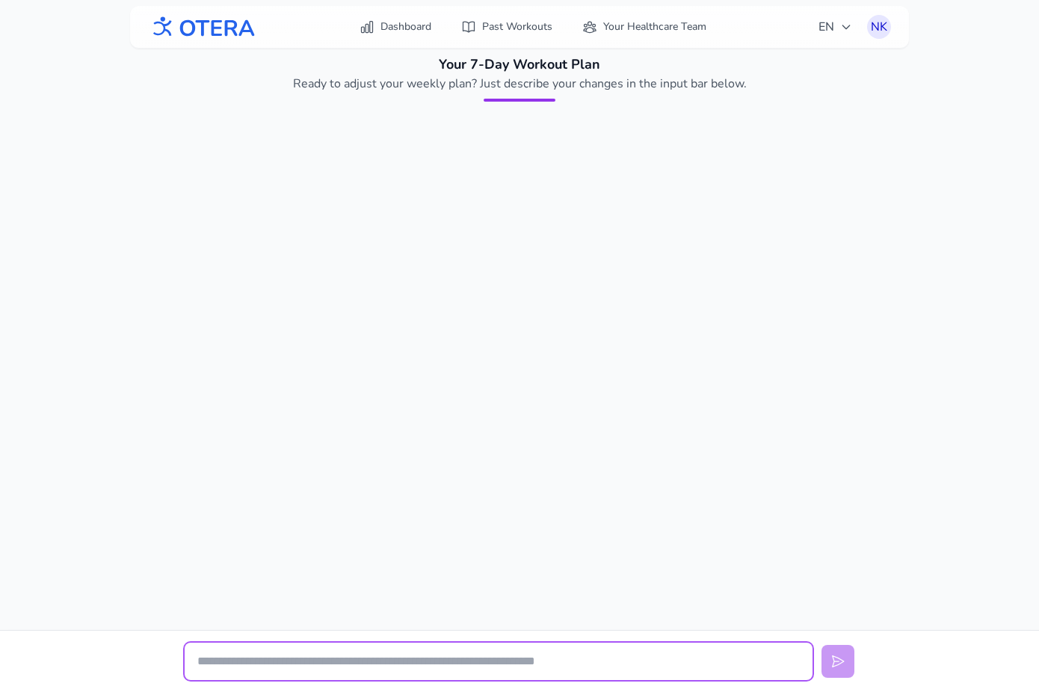
click at [330, 663] on input "text" at bounding box center [499, 661] width 628 height 37
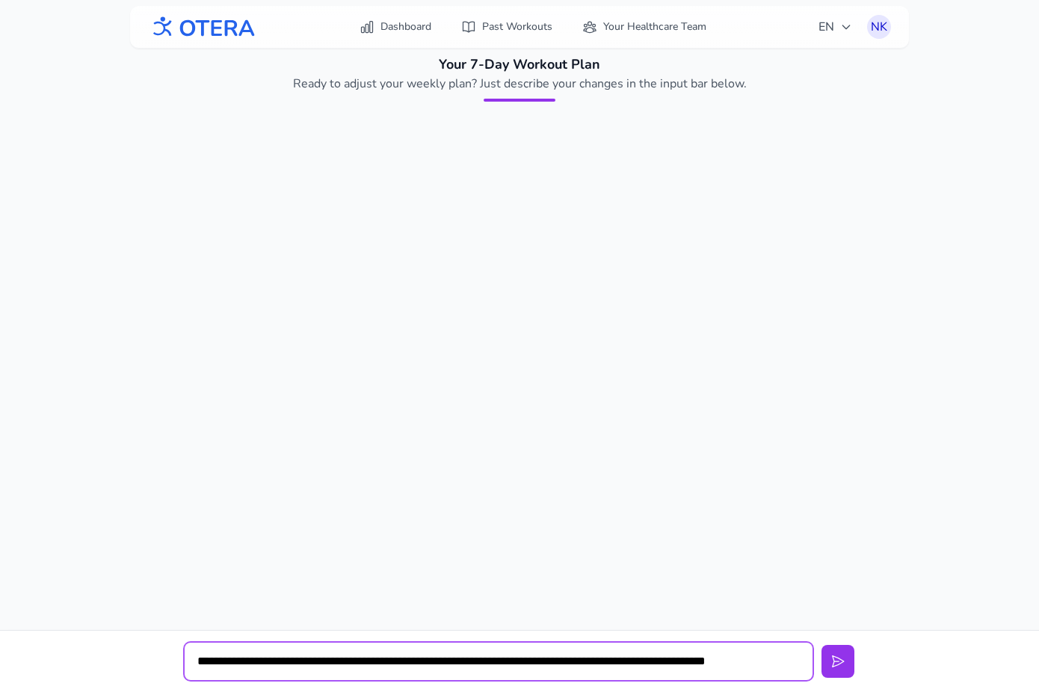
click at [748, 662] on input "**********" at bounding box center [499, 661] width 628 height 37
click at [706, 662] on input "**********" at bounding box center [499, 661] width 628 height 37
type input "**********"
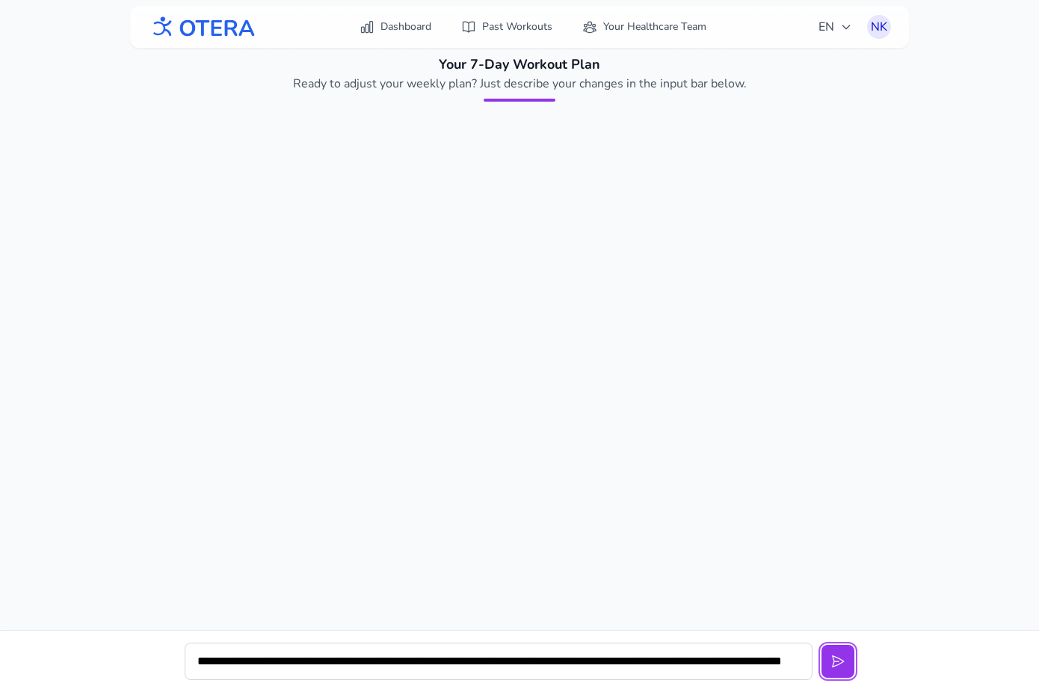
click at [822, 645] on button at bounding box center [838, 661] width 33 height 33
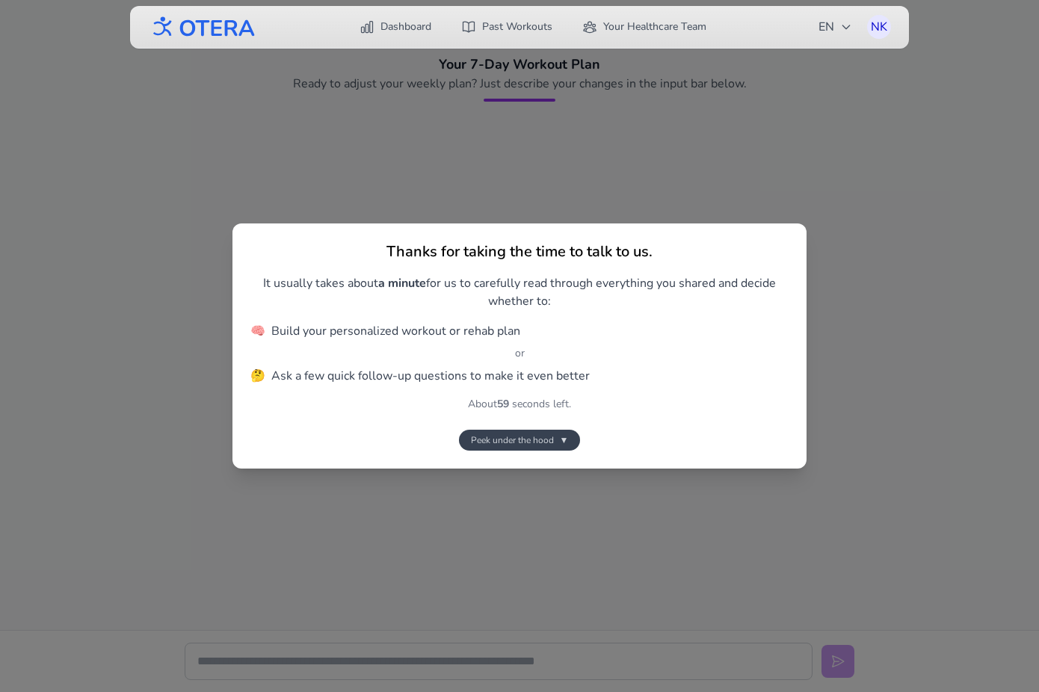
click at [545, 435] on span "Peek under the hood" at bounding box center [512, 440] width 83 height 12
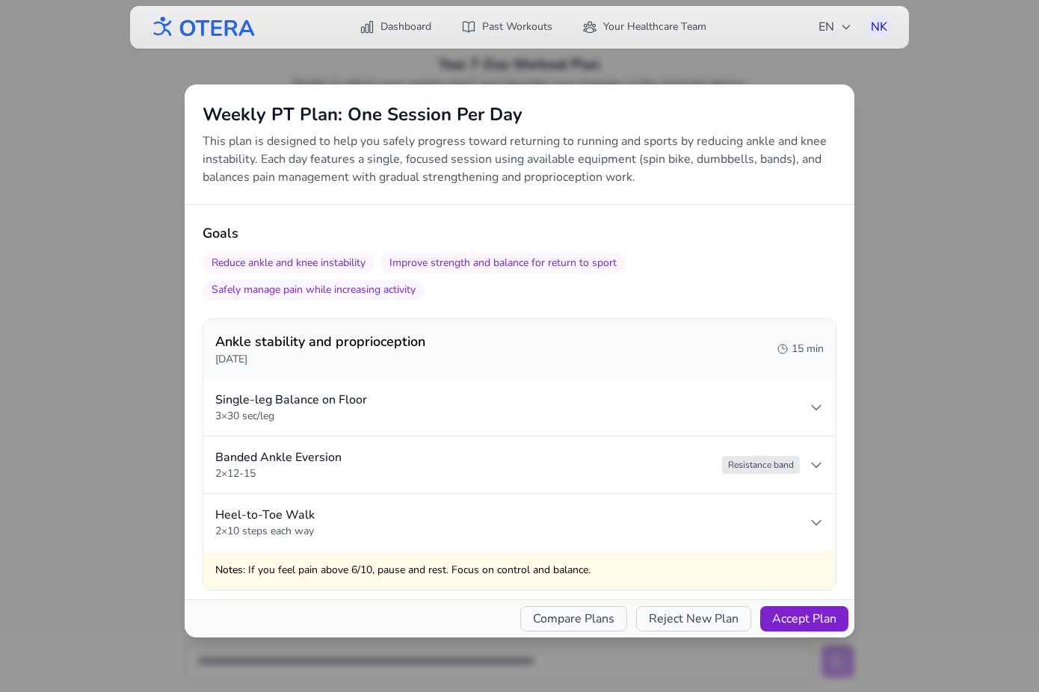
click at [802, 615] on button "Accept Plan" at bounding box center [804, 618] width 88 height 25
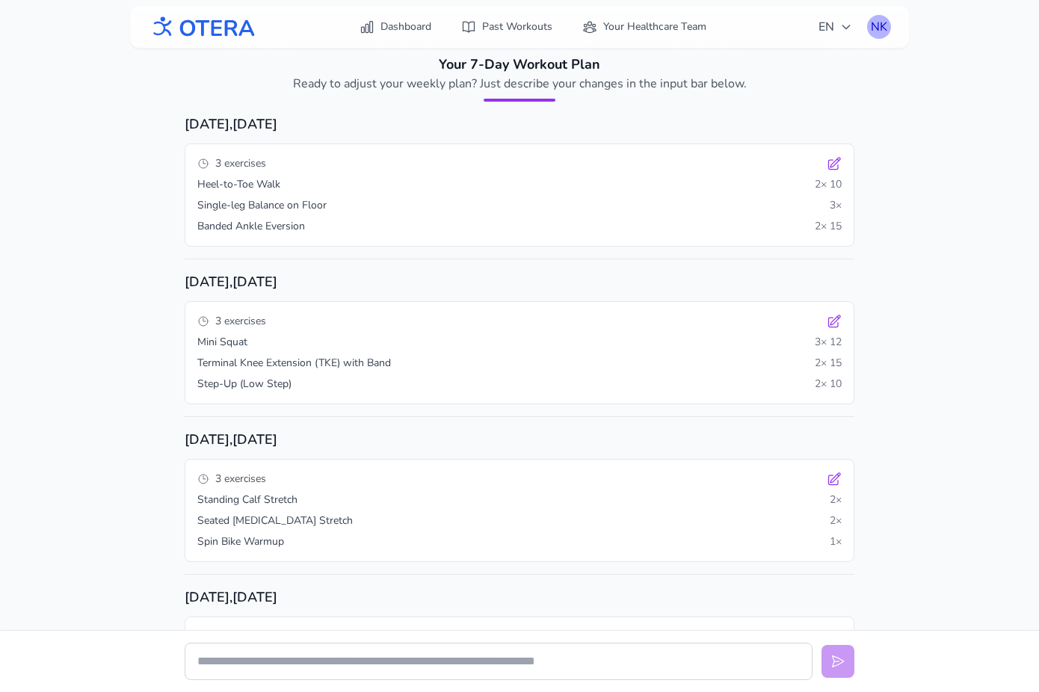
click at [881, 19] on div "NK" at bounding box center [879, 27] width 24 height 24
click at [824, 76] on link "Logout" at bounding box center [807, 88] width 167 height 27
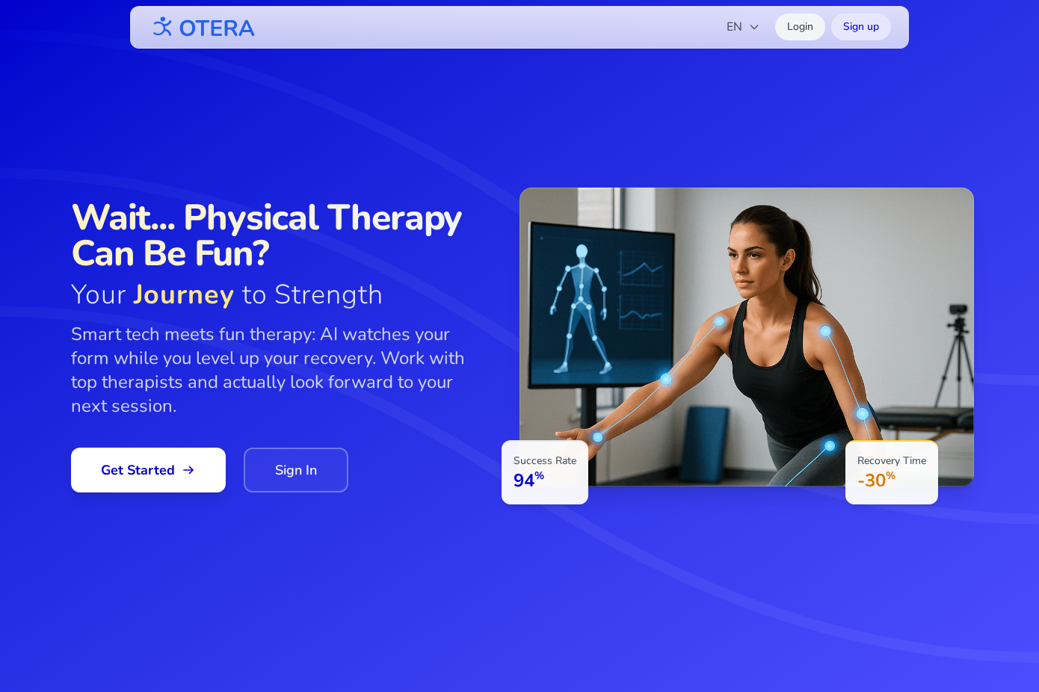
click at [802, 22] on link "Login" at bounding box center [800, 26] width 50 height 27
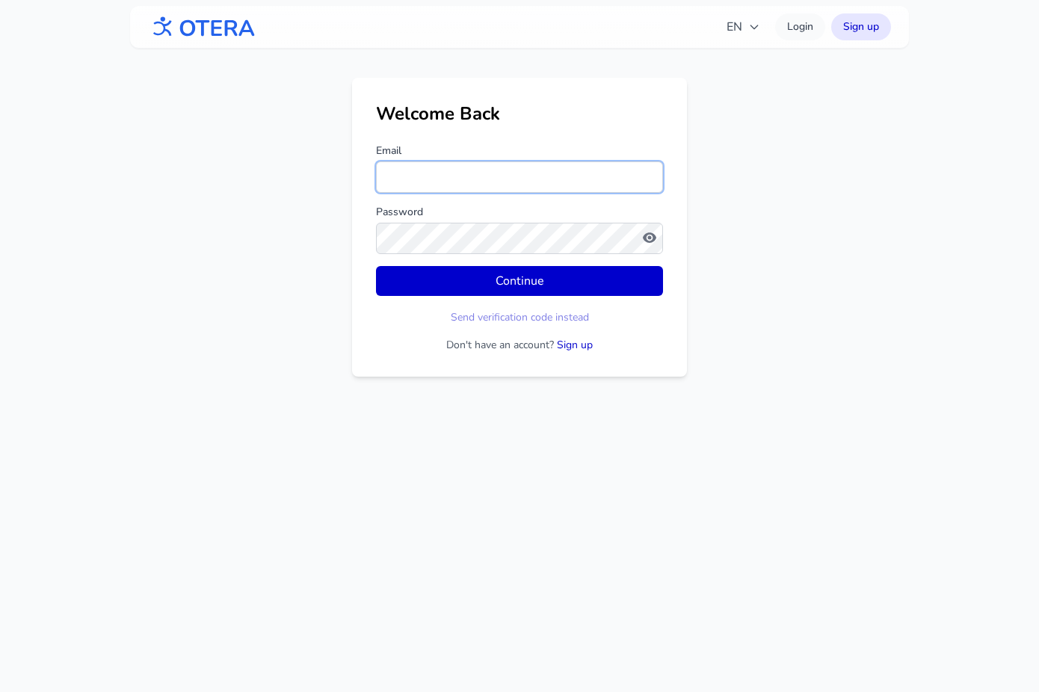
click at [449, 175] on input "Email" at bounding box center [519, 176] width 287 height 31
click at [420, 176] on input "***" at bounding box center [519, 176] width 287 height 31
drag, startPoint x: 420, startPoint y: 178, endPoint x: 373, endPoint y: 177, distance: 47.1
click at [373, 177] on div "Welcome Back Email *** Password Continue Send verification code instead Don't h…" at bounding box center [519, 227] width 335 height 299
paste input "**********"
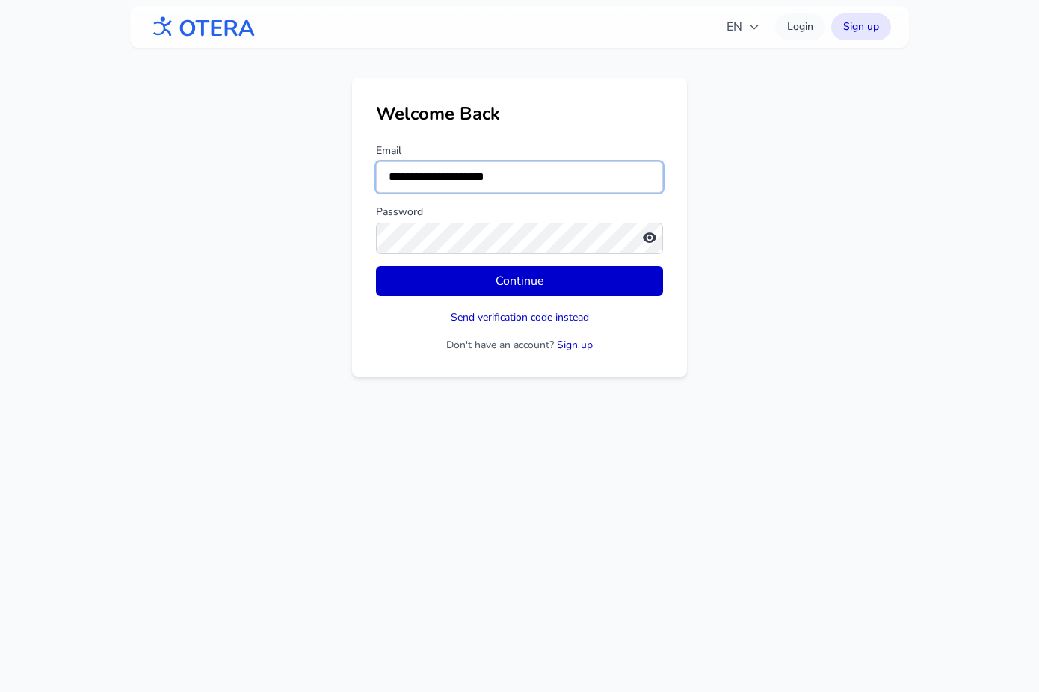
type input "**********"
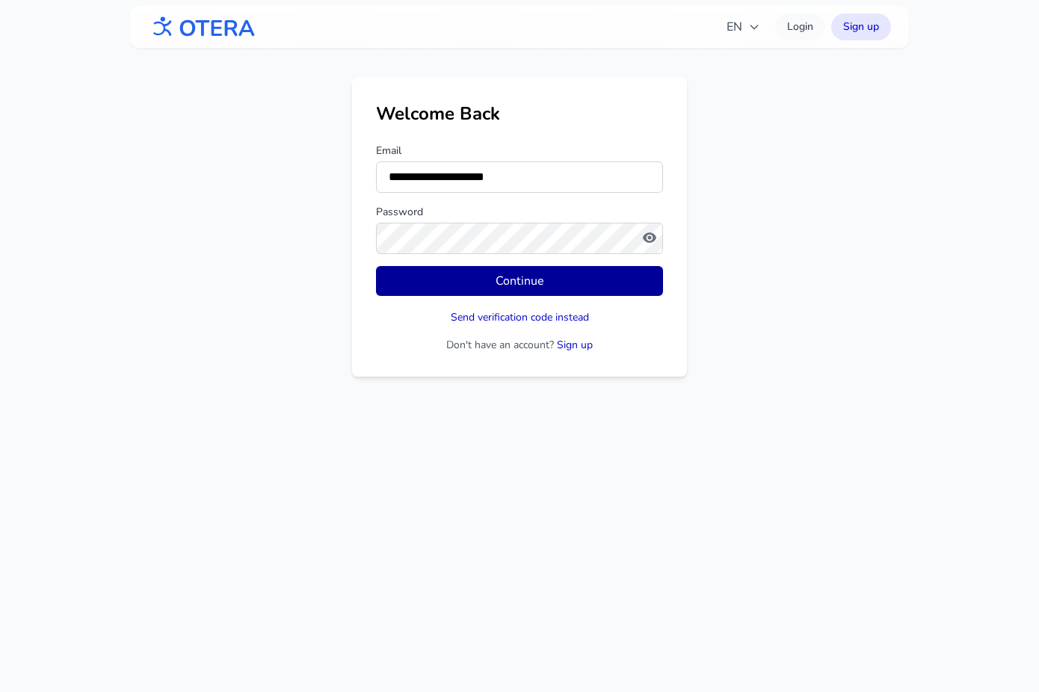
click at [536, 282] on button "Continue" at bounding box center [519, 281] width 287 height 30
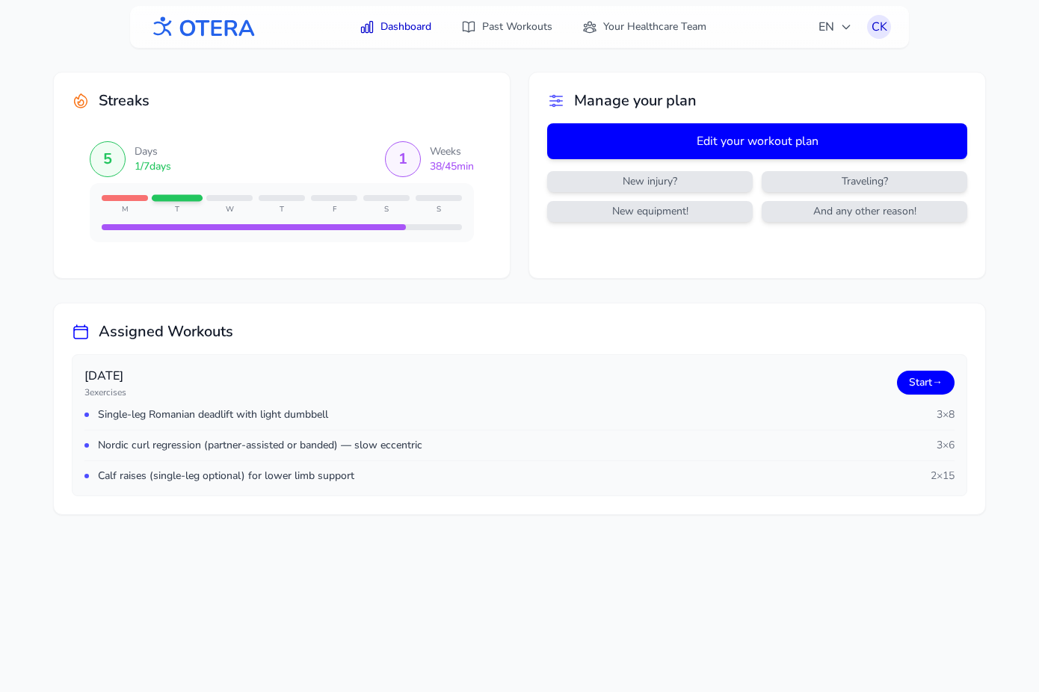
click at [775, 137] on button "Edit your workout plan" at bounding box center [757, 141] width 420 height 36
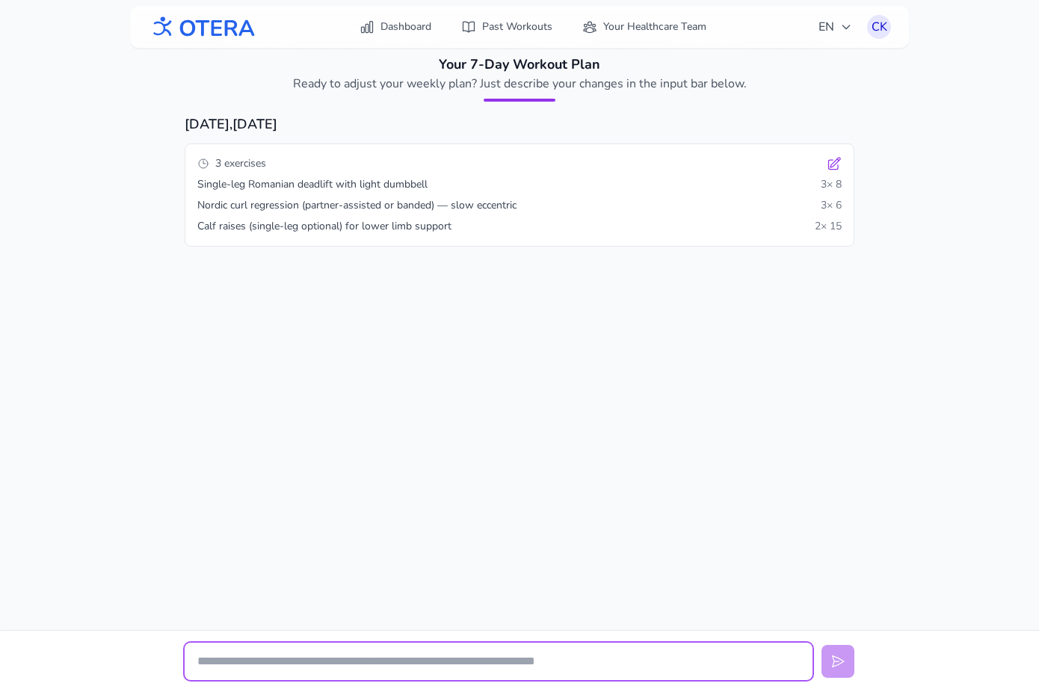
click at [398, 662] on input "text" at bounding box center [499, 661] width 628 height 37
drag, startPoint x: 369, startPoint y: 661, endPoint x: 352, endPoint y: 660, distance: 16.5
click at [352, 660] on input "**********" at bounding box center [499, 661] width 628 height 37
click at [503, 667] on input "**********" at bounding box center [499, 661] width 628 height 37
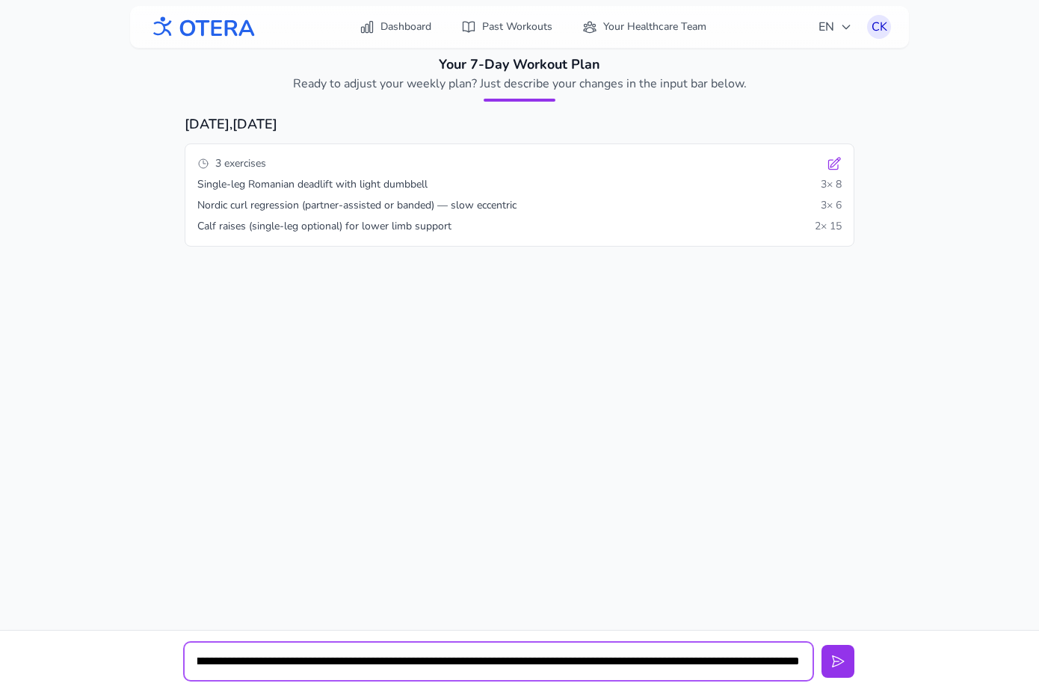
scroll to position [0, 291]
type input "**********"
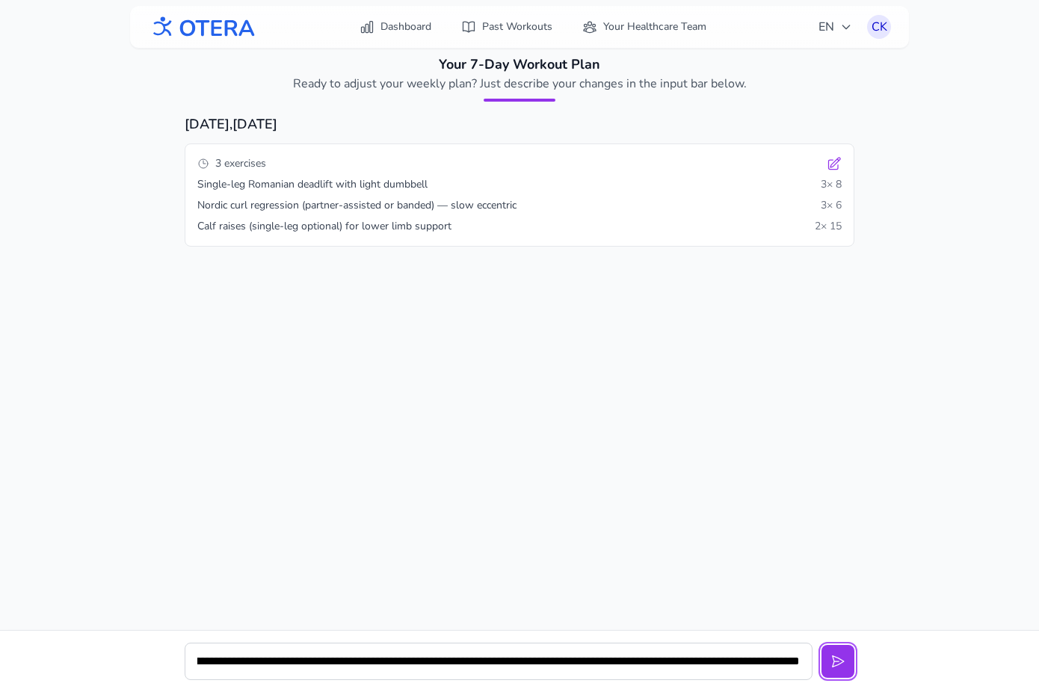
scroll to position [0, 0]
click at [822, 645] on button at bounding box center [838, 661] width 33 height 33
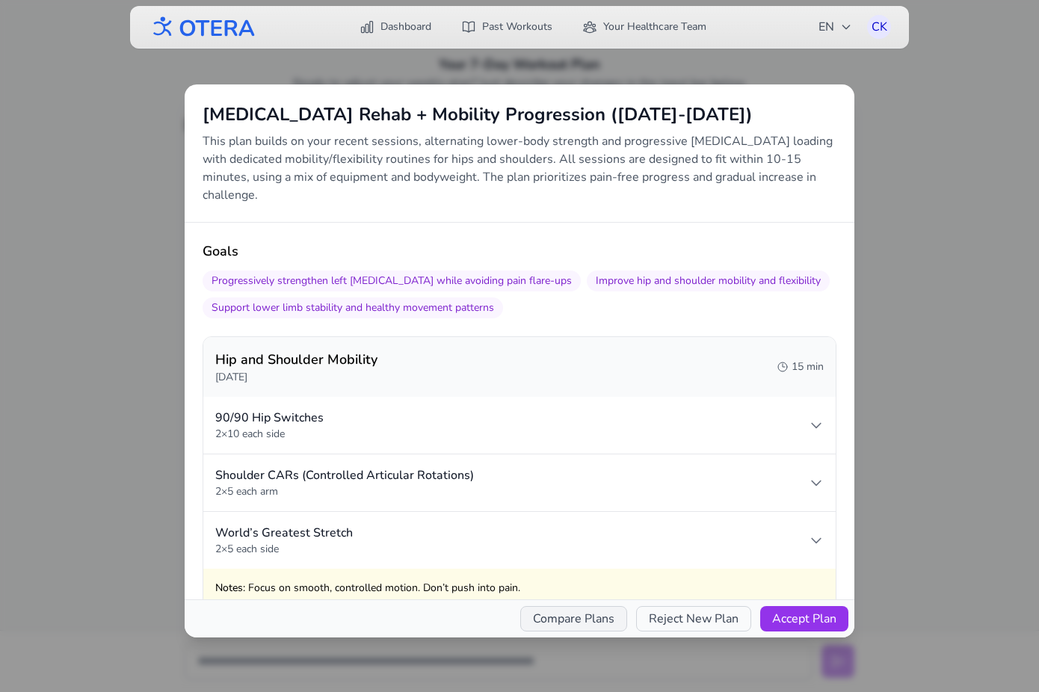
click at [582, 619] on button "Compare Plans" at bounding box center [573, 618] width 107 height 25
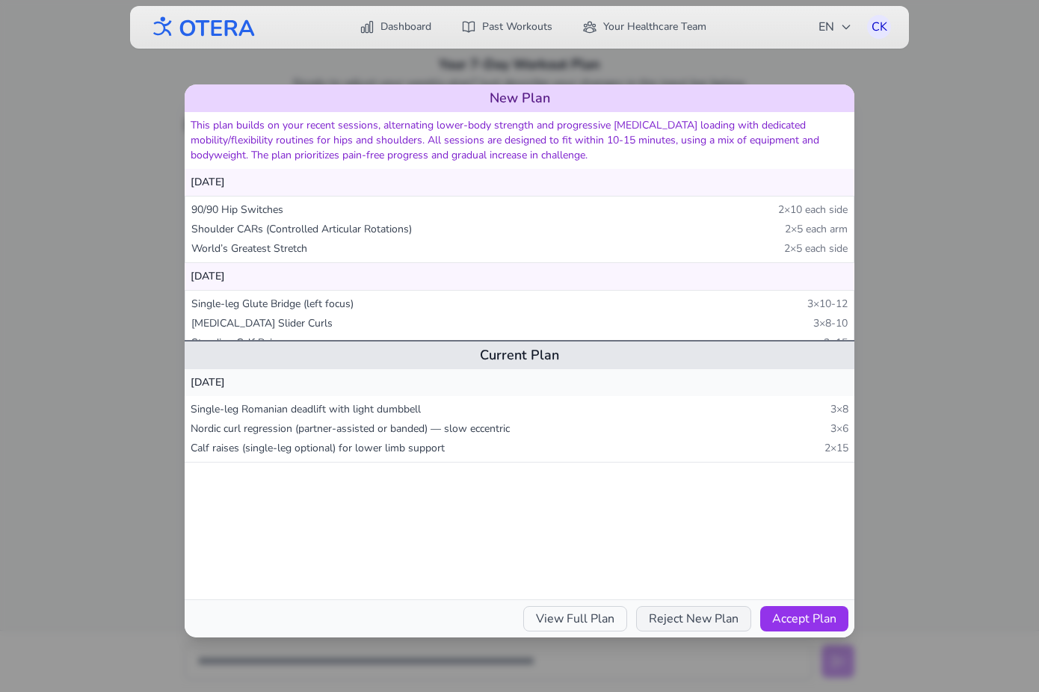
click at [671, 619] on button "Reject New Plan" at bounding box center [693, 618] width 115 height 25
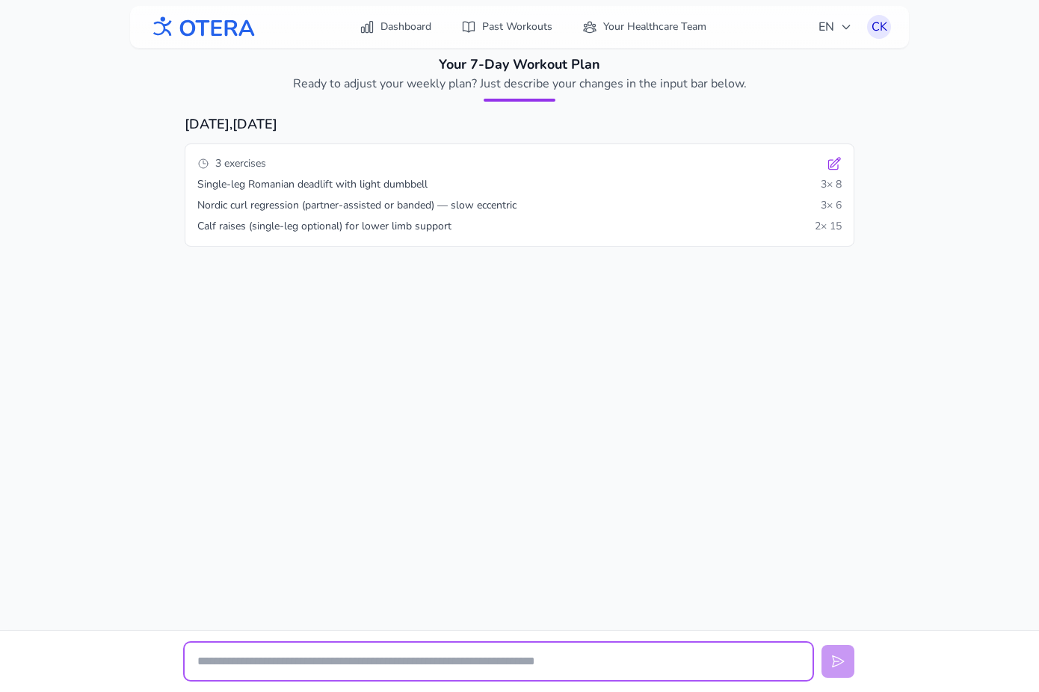
click at [532, 664] on input "text" at bounding box center [499, 661] width 628 height 37
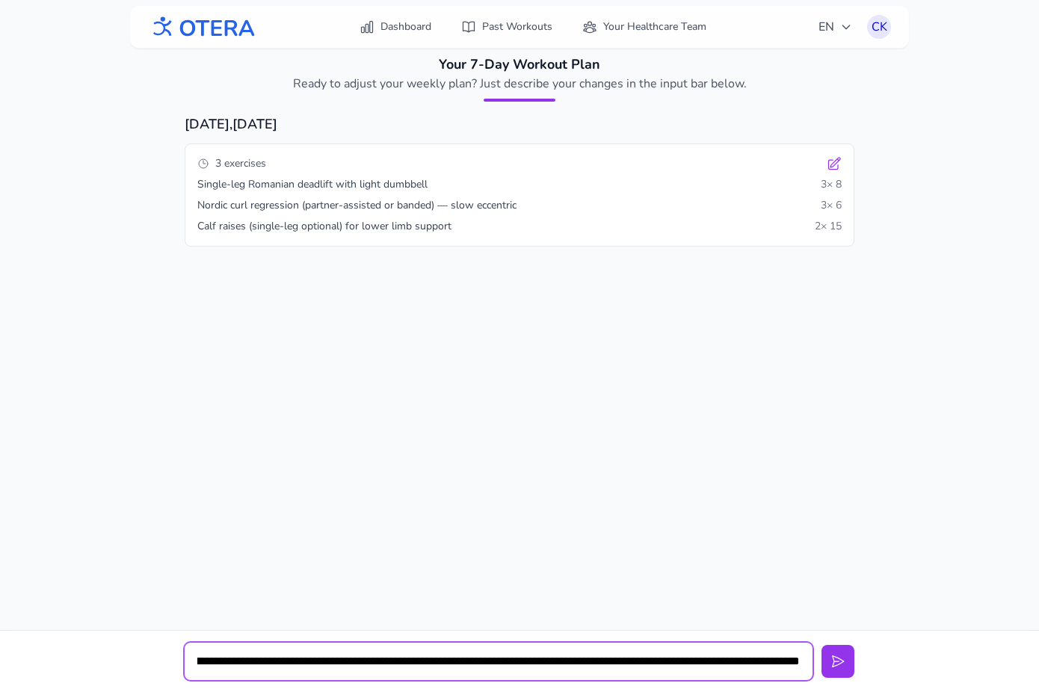
scroll to position [0, 129]
click at [687, 660] on input "**********" at bounding box center [499, 661] width 628 height 37
click at [795, 665] on input "**********" at bounding box center [499, 661] width 628 height 37
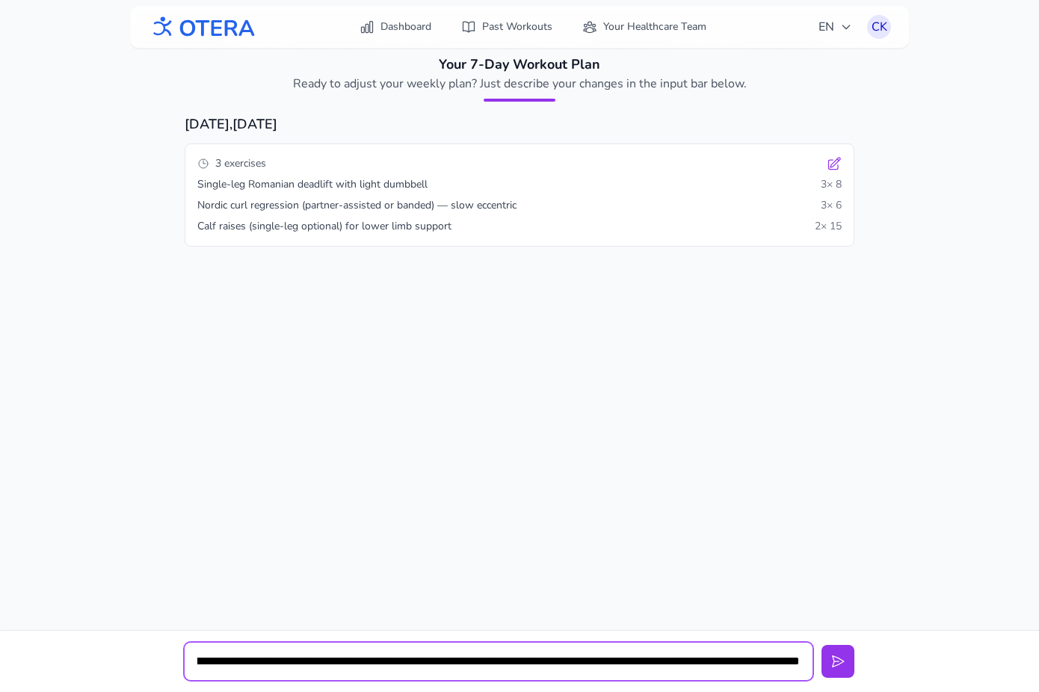
type input "**********"
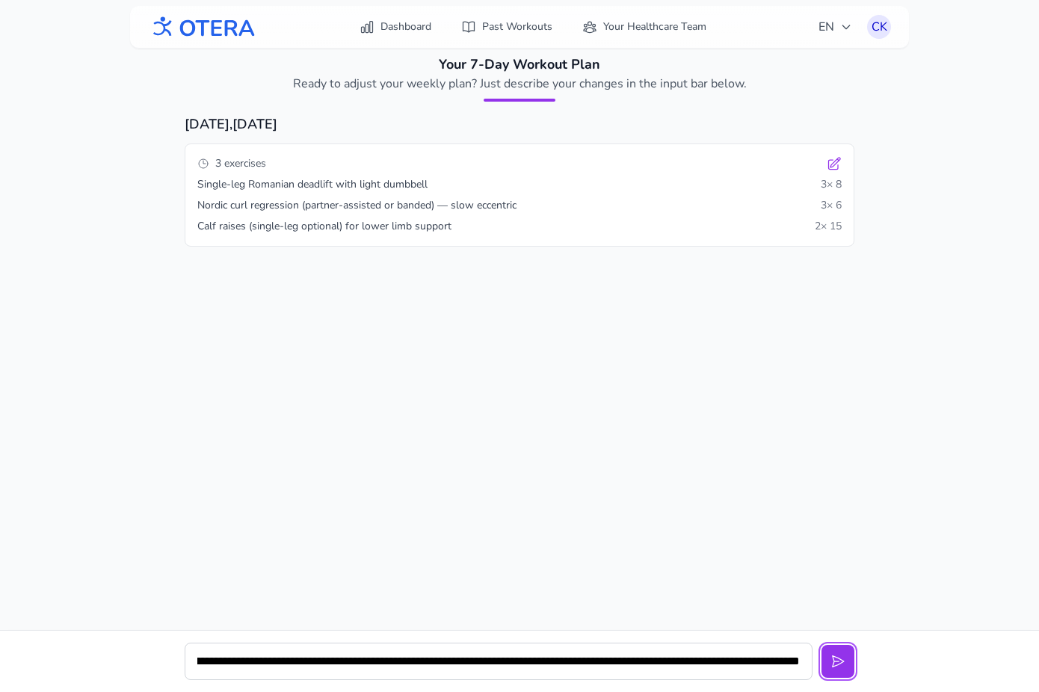
scroll to position [0, 0]
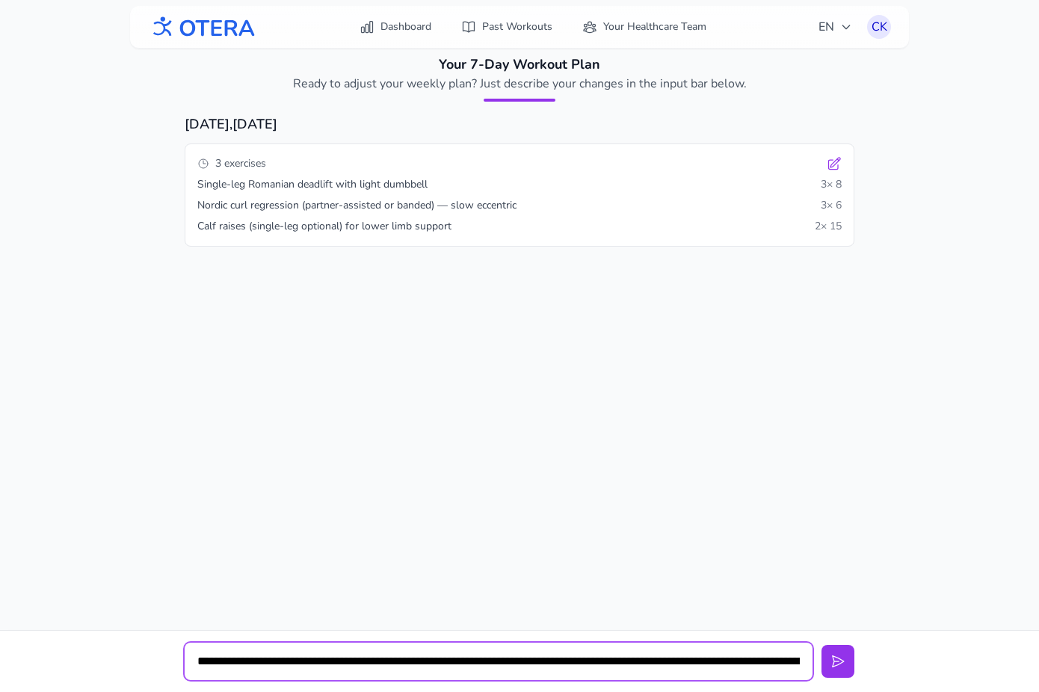
click at [680, 668] on input "**********" at bounding box center [499, 661] width 628 height 37
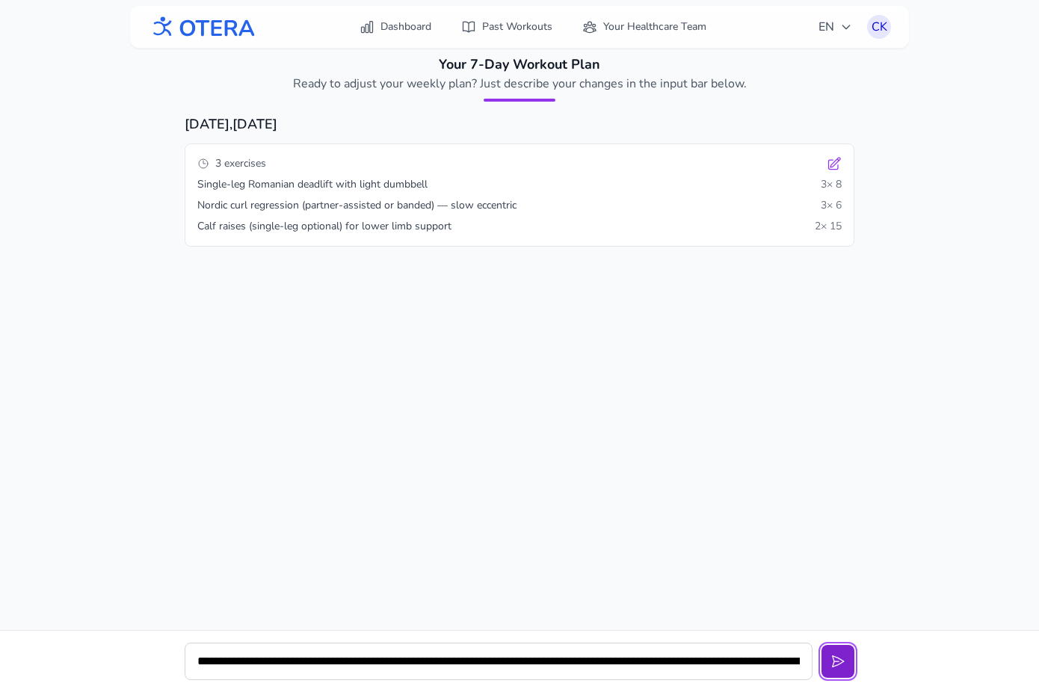
click at [839, 653] on button at bounding box center [838, 661] width 33 height 33
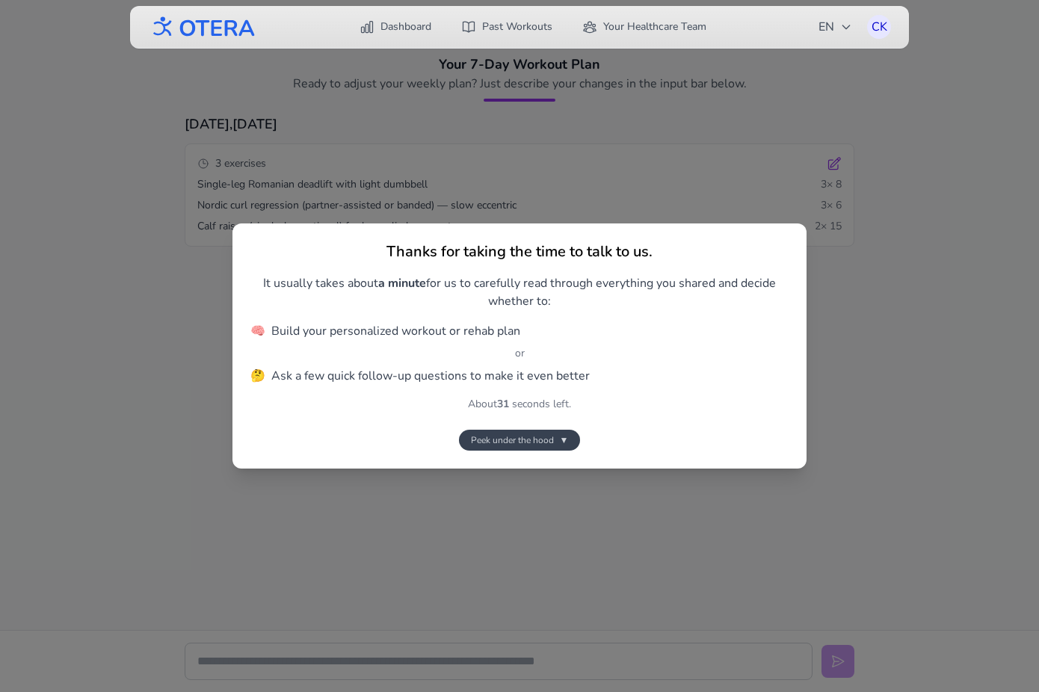
click at [549, 435] on span "Peek under the hood" at bounding box center [512, 440] width 83 height 12
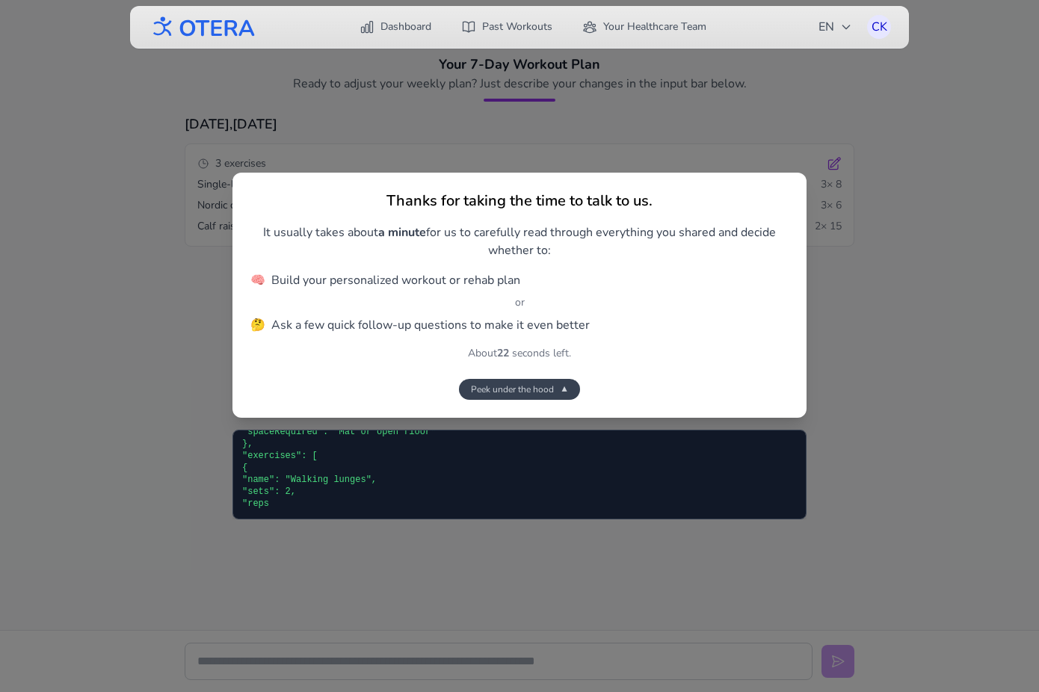
click at [551, 395] on button "Peek under the hood ▼" at bounding box center [520, 389] width 122 height 21
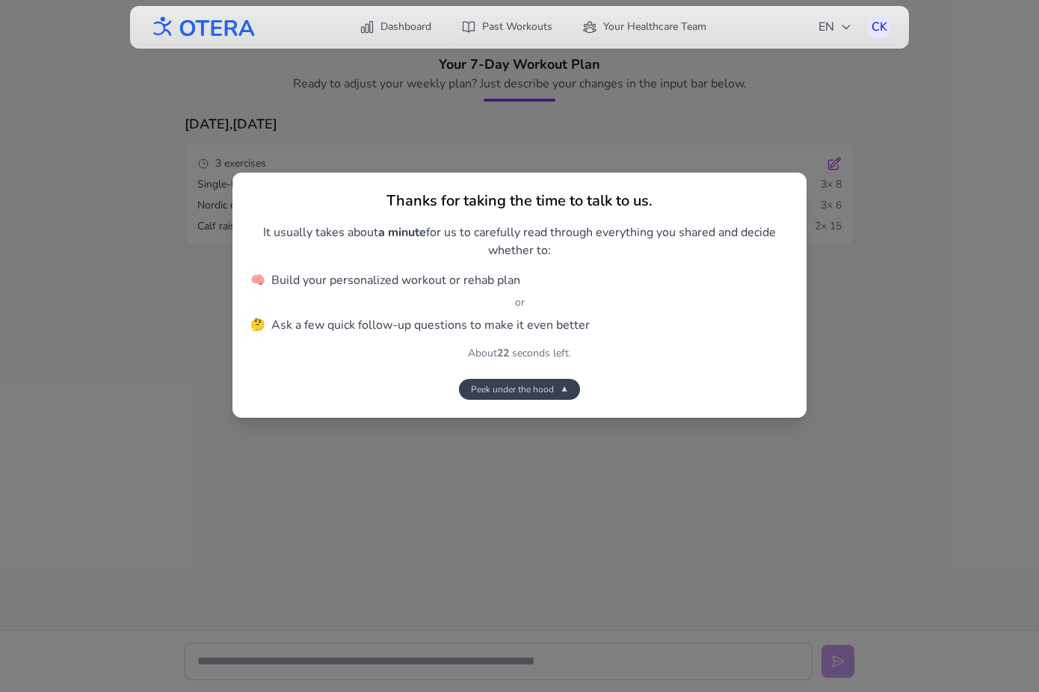
scroll to position [2972, 0]
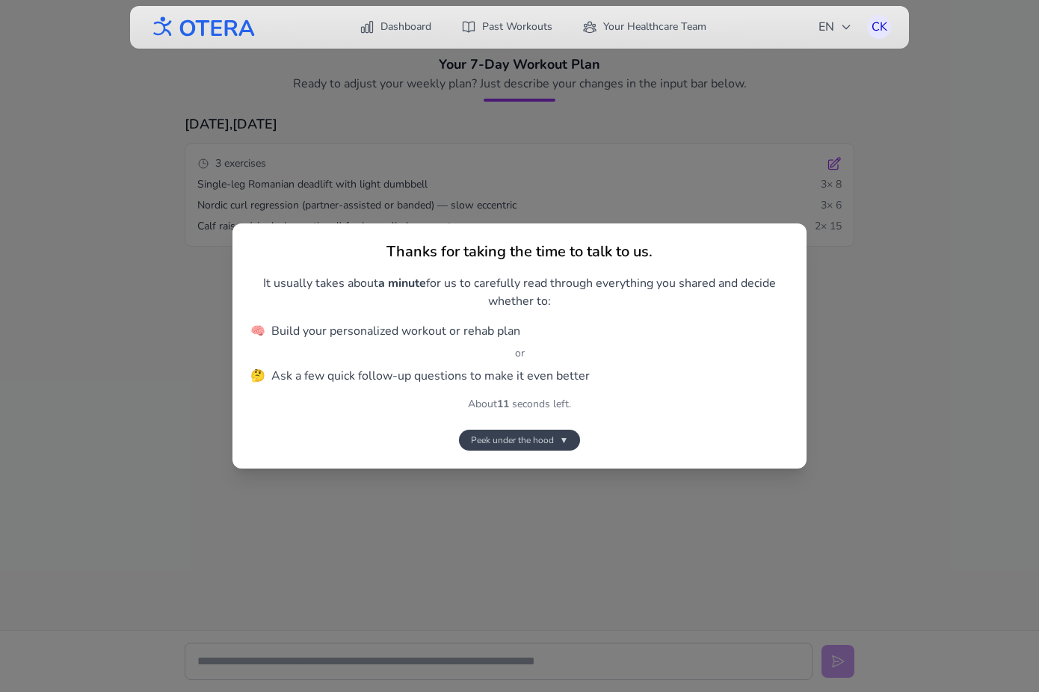
click at [556, 432] on button "Peek under the hood ▼" at bounding box center [520, 440] width 122 height 21
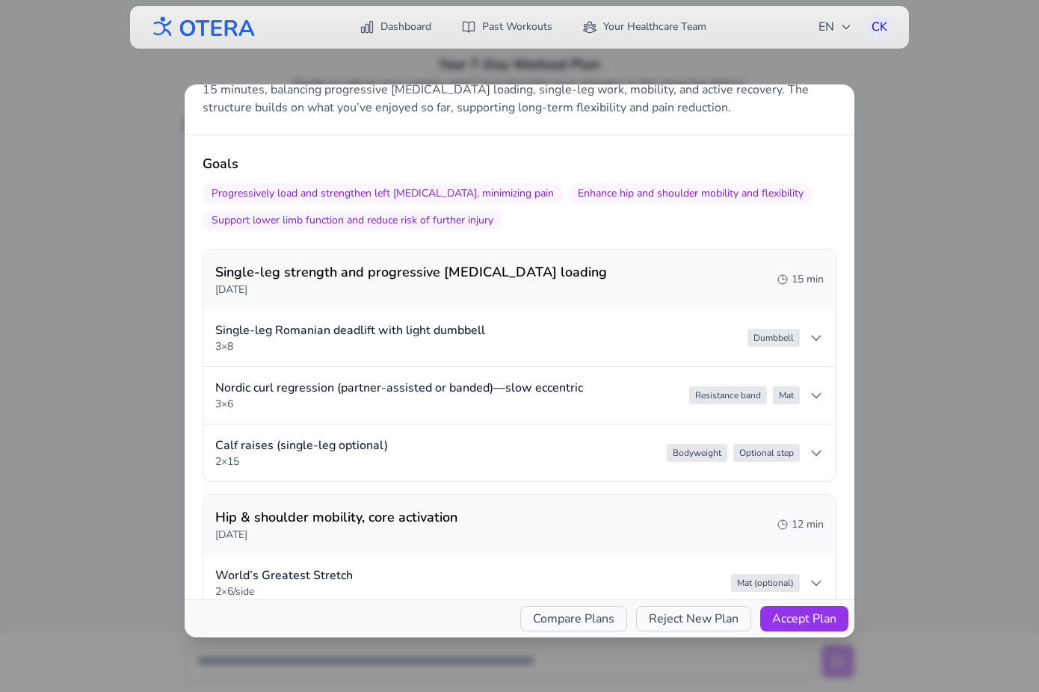
scroll to position [0, 0]
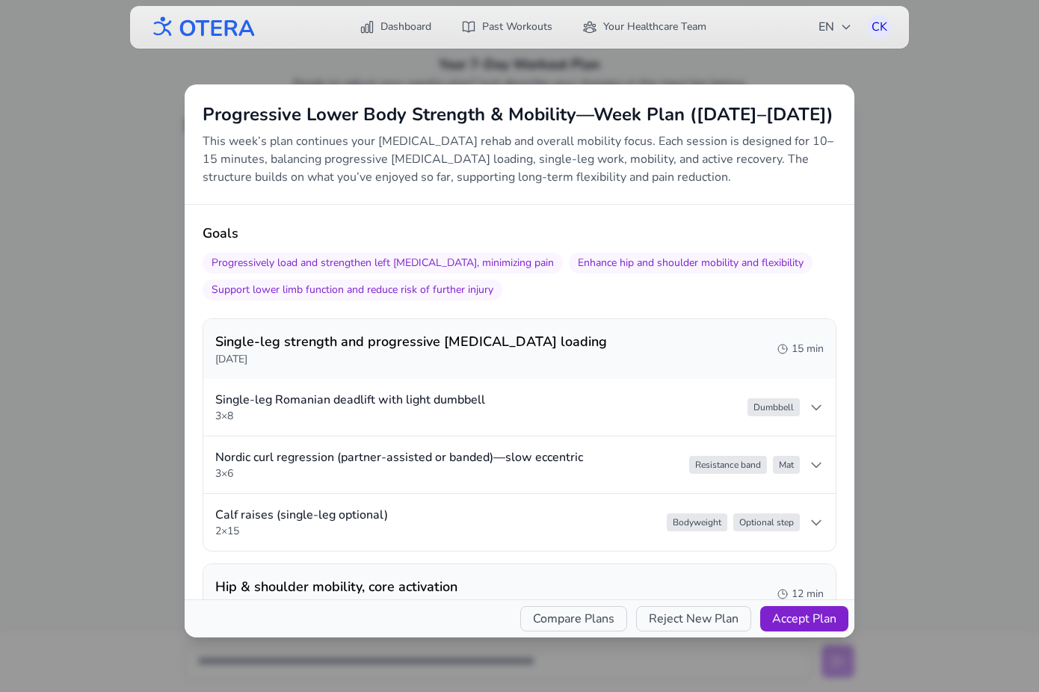
click at [807, 612] on button "Accept Plan" at bounding box center [804, 618] width 88 height 25
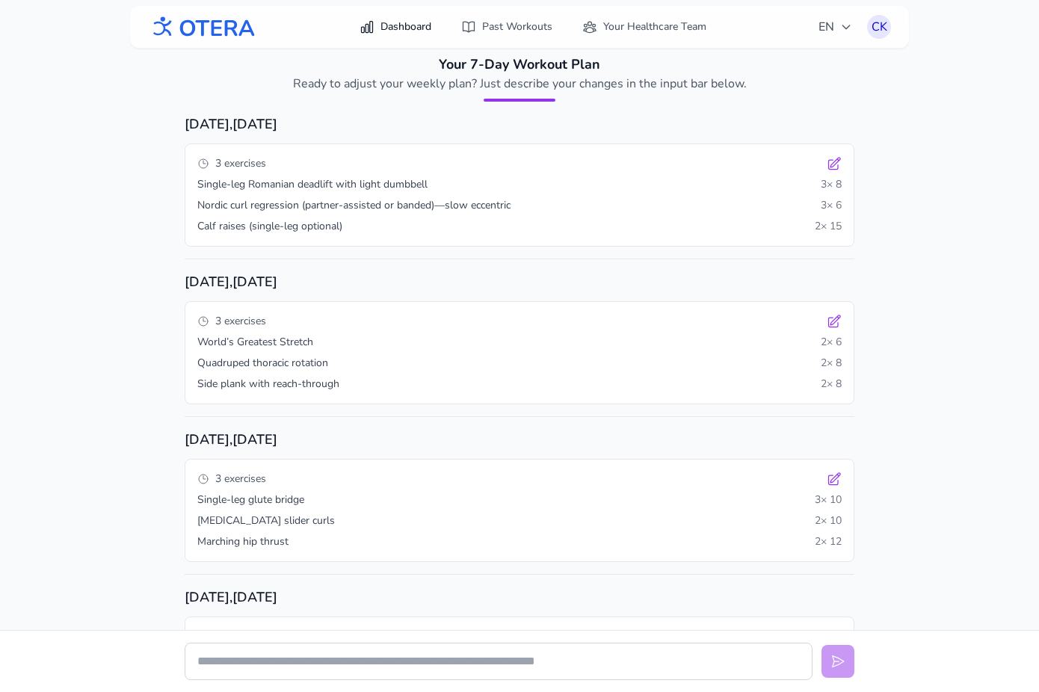
click at [384, 24] on link "Dashboard" at bounding box center [396, 26] width 90 height 27
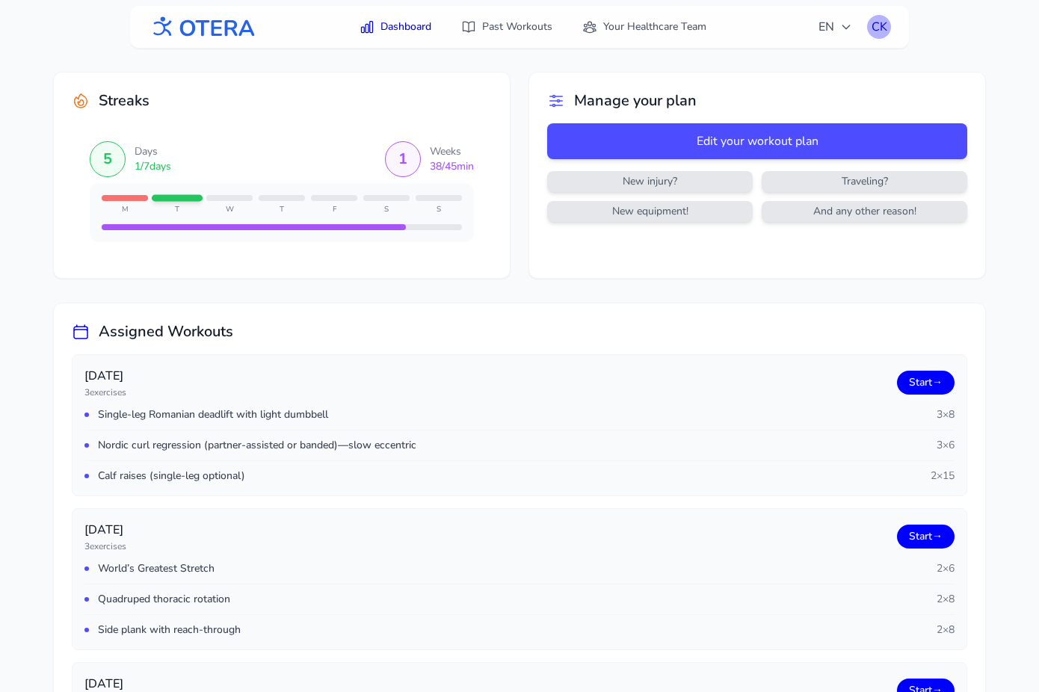
click at [878, 21] on div "CK" at bounding box center [879, 27] width 24 height 24
click at [805, 84] on link "Logout" at bounding box center [807, 88] width 167 height 27
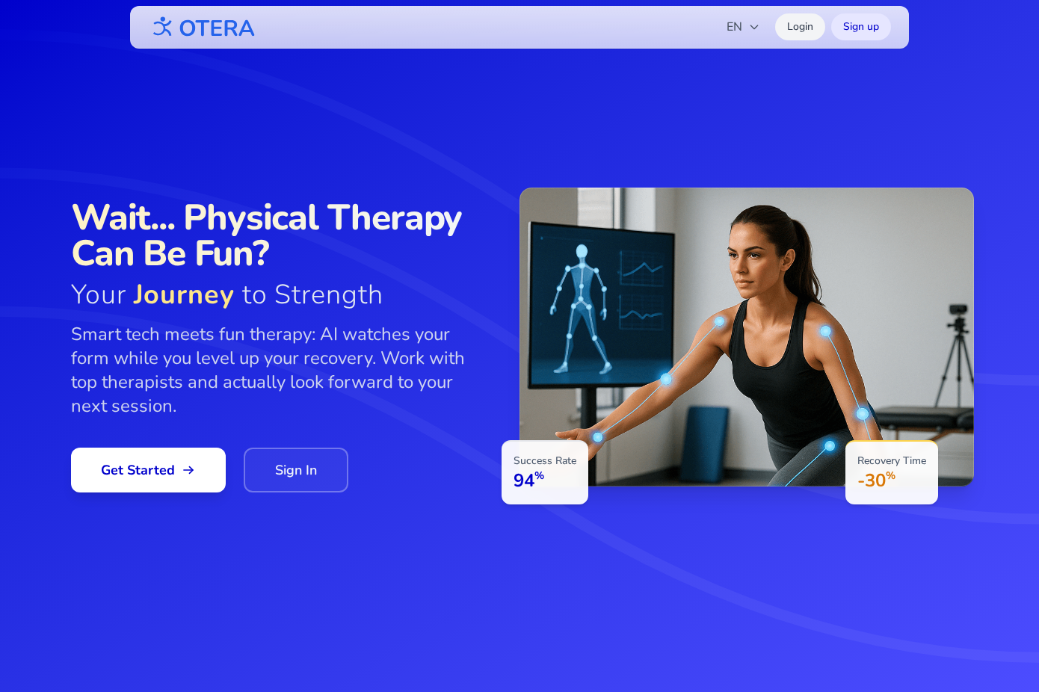
click at [803, 28] on link "Login" at bounding box center [800, 26] width 50 height 27
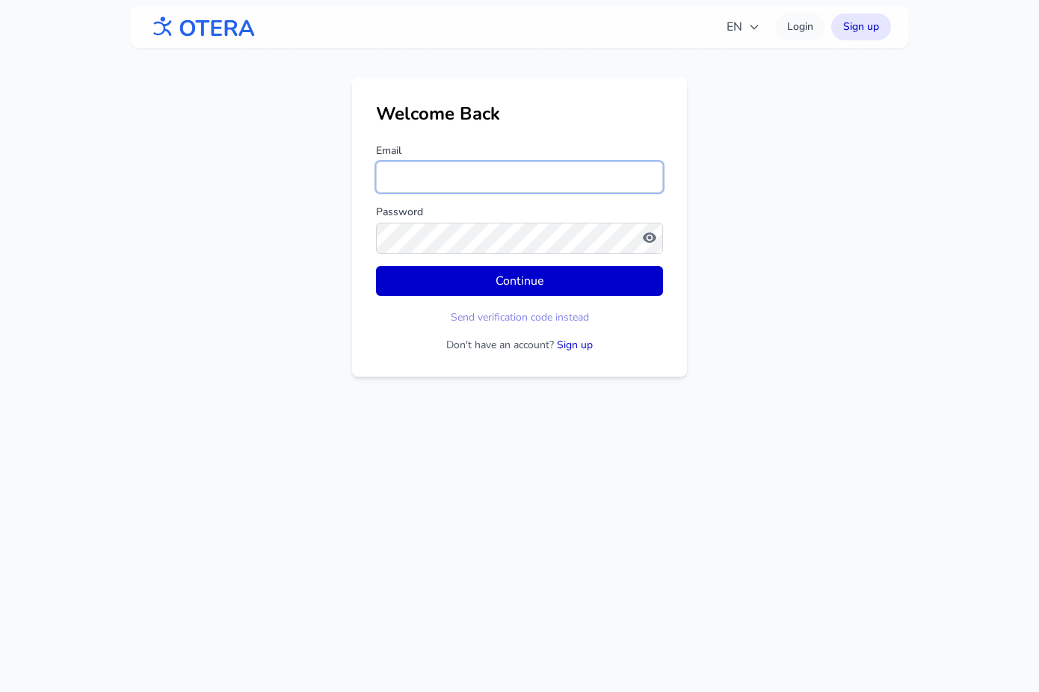
click at [505, 167] on input "Email" at bounding box center [519, 176] width 287 height 31
type input "**********"
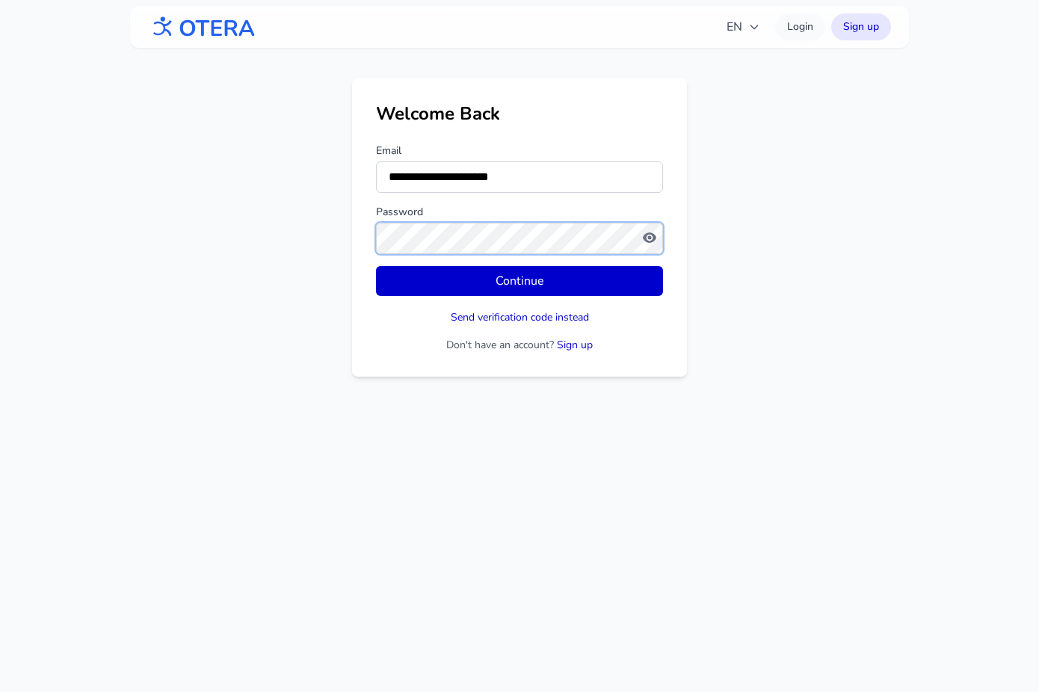
click at [376, 266] on button "Continue" at bounding box center [519, 281] width 287 height 30
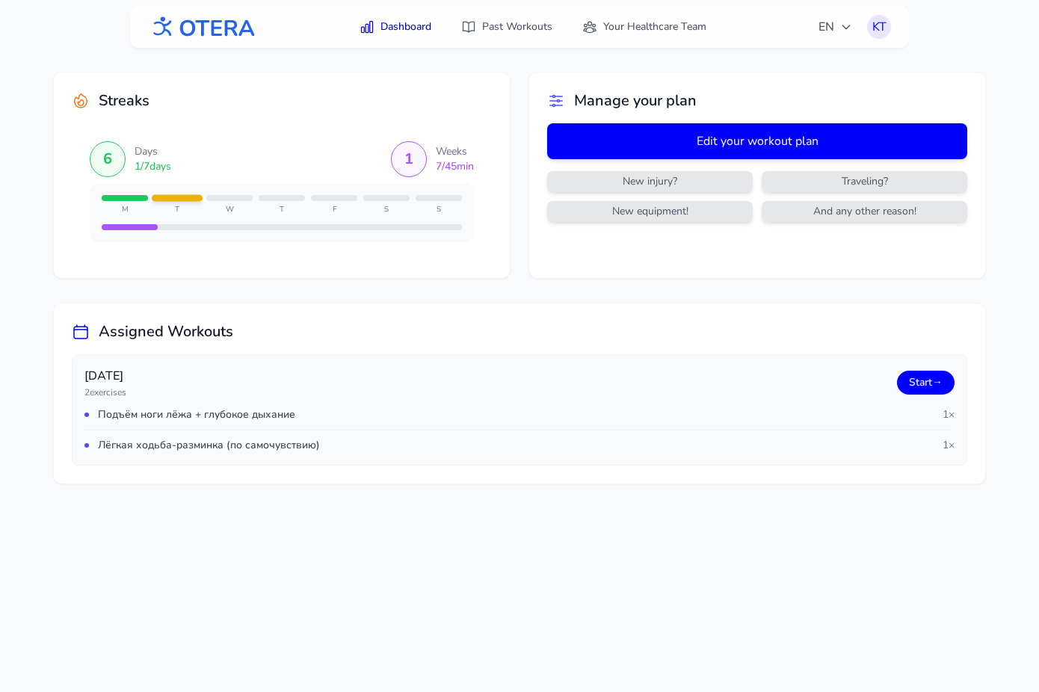
click at [714, 138] on button "Edit your workout plan" at bounding box center [757, 141] width 420 height 36
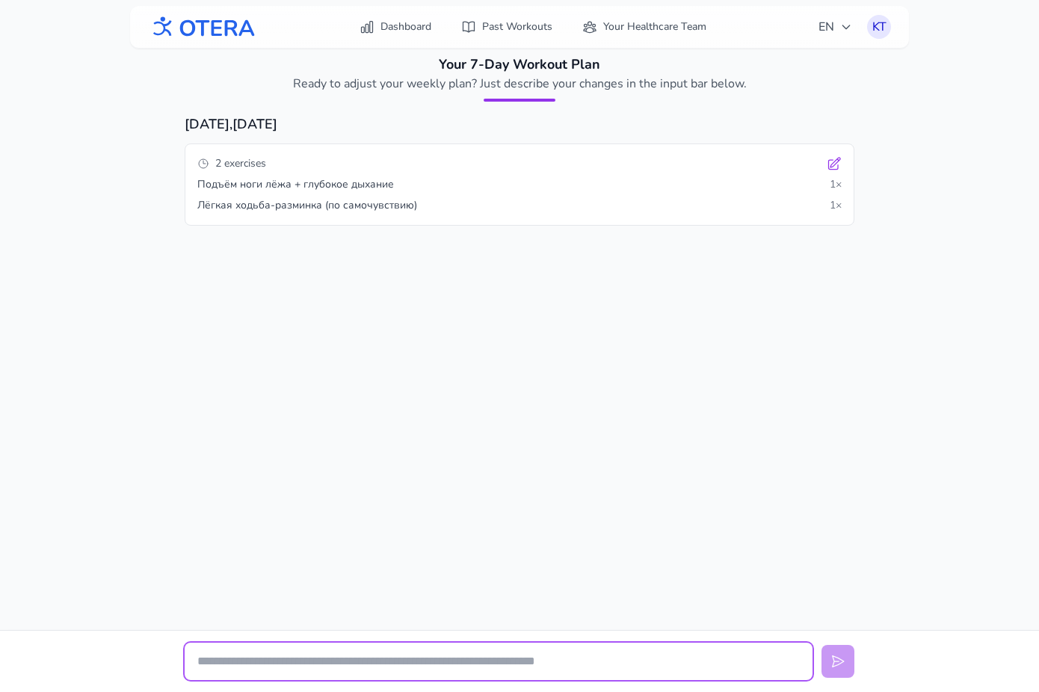
click at [295, 665] on input "text" at bounding box center [499, 661] width 628 height 37
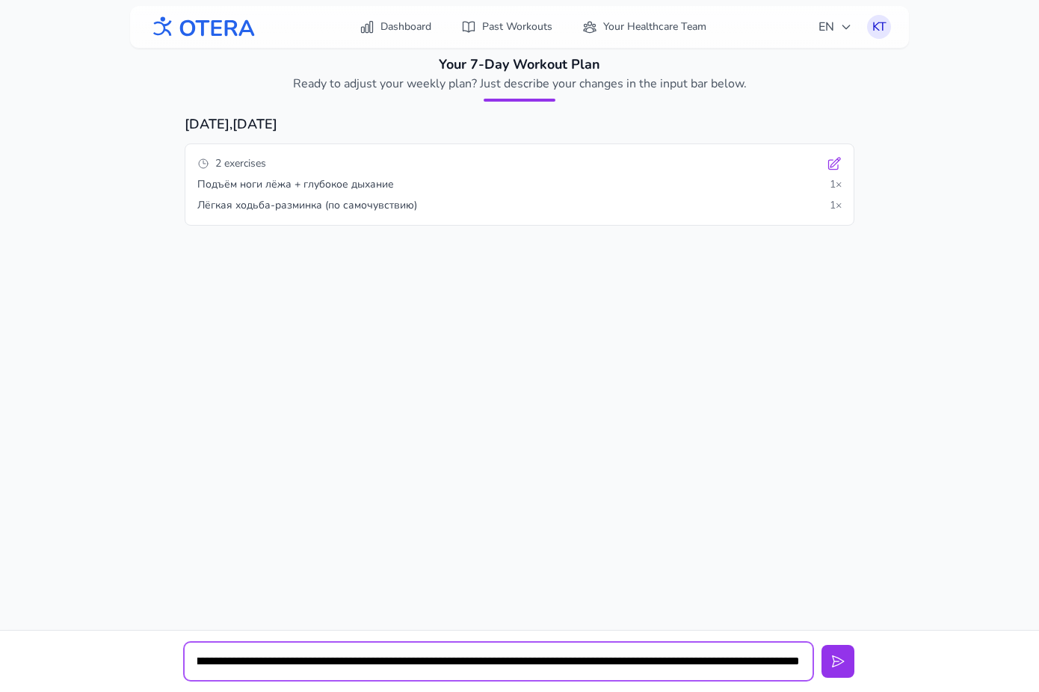
scroll to position [0, 458]
type input "**********"
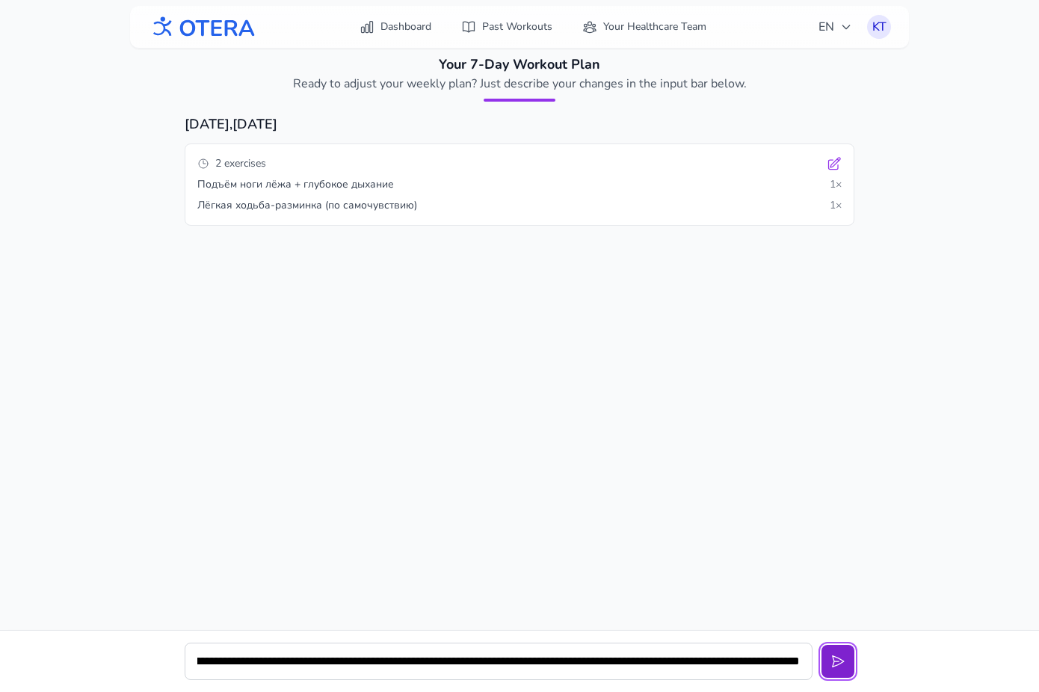
click at [840, 665] on icon at bounding box center [838, 661] width 15 height 15
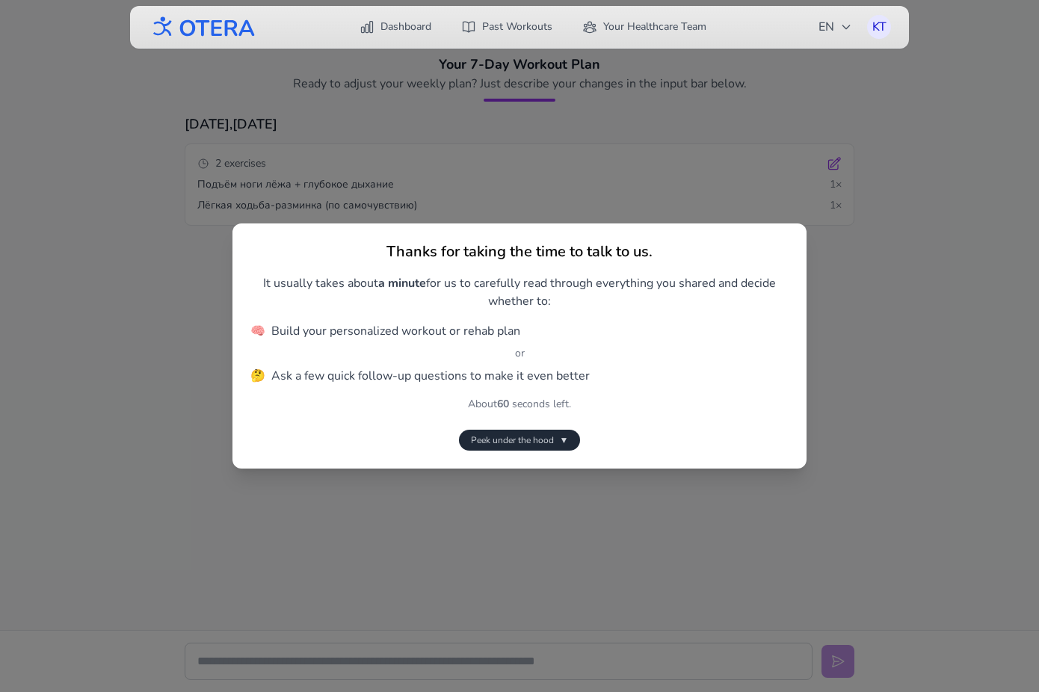
scroll to position [0, 0]
click at [533, 443] on span "Peek under the hood" at bounding box center [512, 440] width 83 height 12
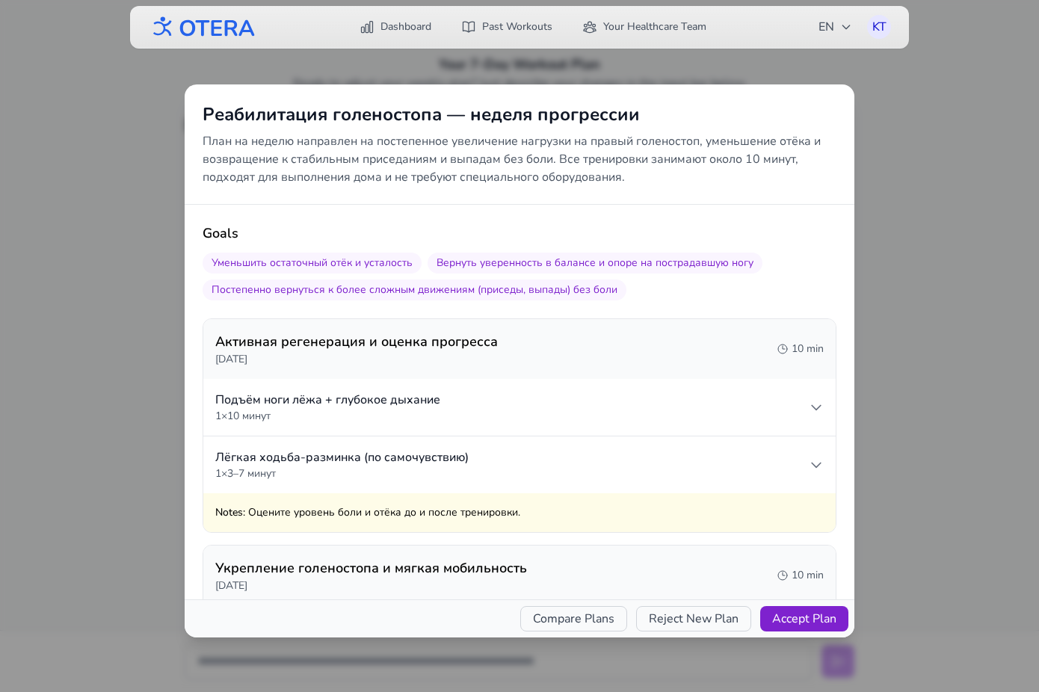
click at [804, 615] on button "Accept Plan" at bounding box center [804, 618] width 88 height 25
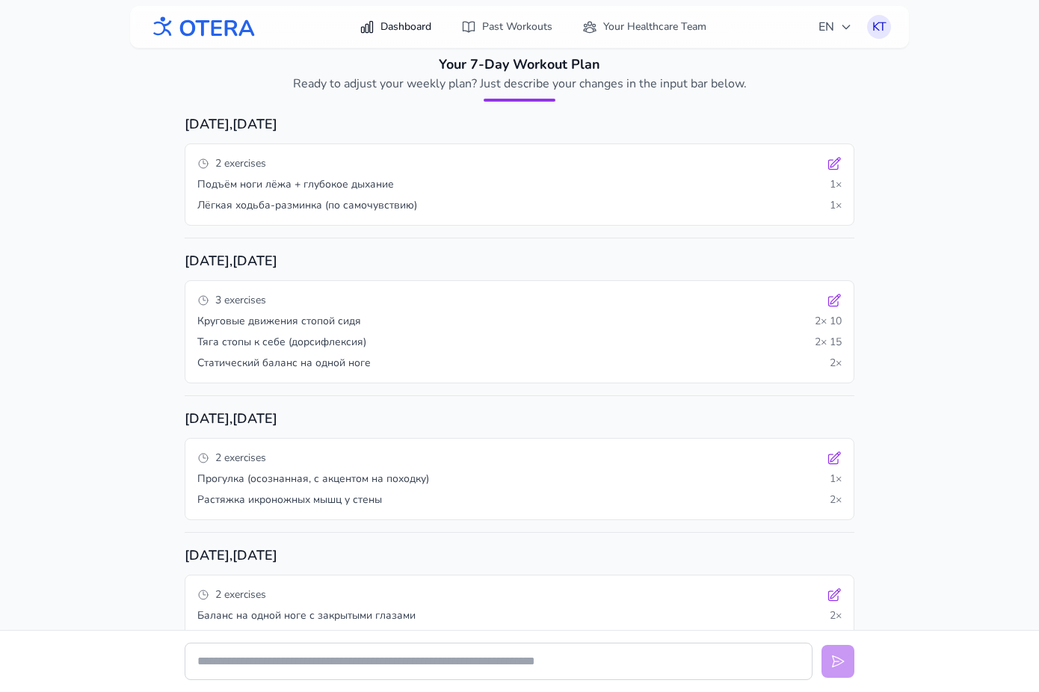
click at [395, 26] on link "Dashboard" at bounding box center [396, 26] width 90 height 27
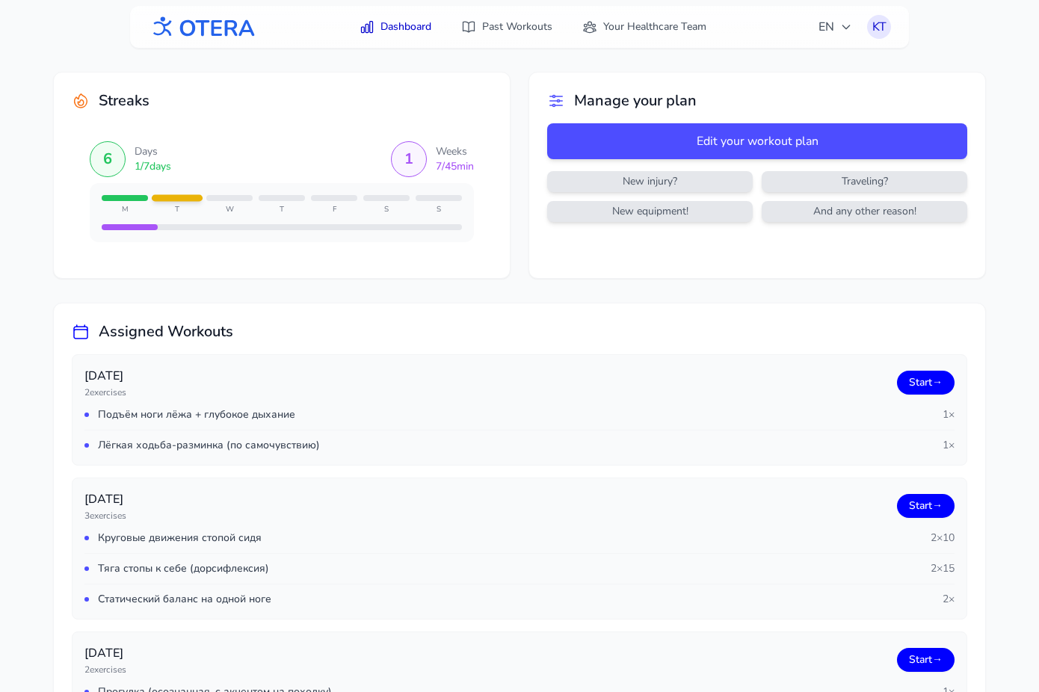
click at [869, 17] on button "KT" at bounding box center [879, 27] width 24 height 24
click at [819, 86] on link "Logout" at bounding box center [807, 88] width 167 height 27
